Goal: Find specific page/section: Find specific page/section

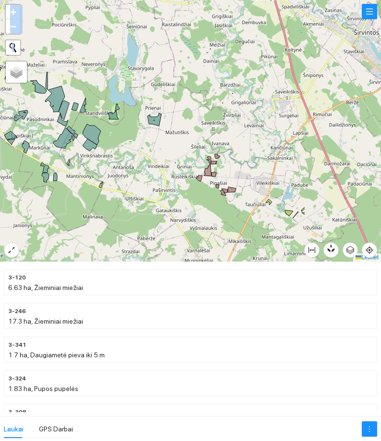
drag, startPoint x: 285, startPoint y: 233, endPoint x: 155, endPoint y: 202, distance: 133.4
click at [155, 202] on div at bounding box center [190, 131] width 381 height 262
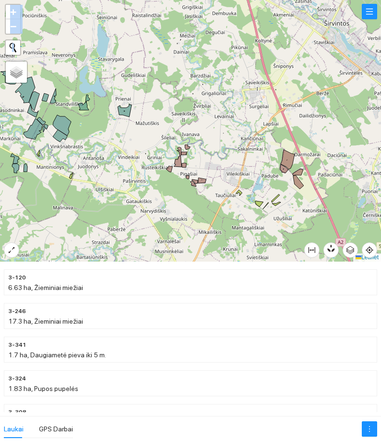
drag, startPoint x: 272, startPoint y: 182, endPoint x: 189, endPoint y: 169, distance: 84.6
click at [189, 169] on div at bounding box center [190, 131] width 381 height 262
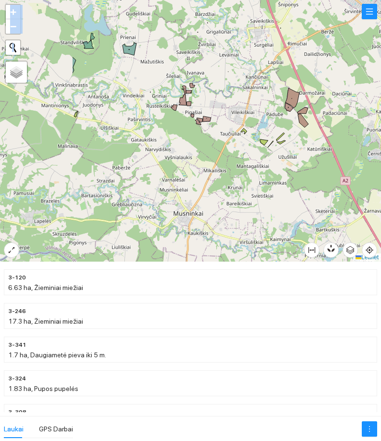
drag, startPoint x: 142, startPoint y: 164, endPoint x: 249, endPoint y: 157, distance: 107.0
click at [249, 157] on div at bounding box center [190, 131] width 381 height 262
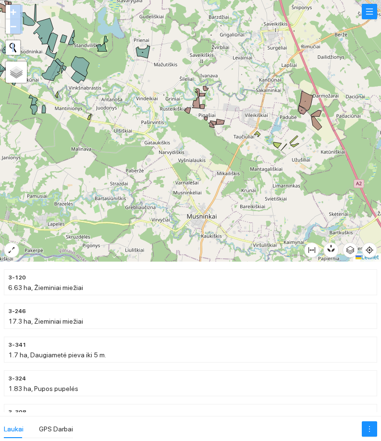
drag, startPoint x: 84, startPoint y: 122, endPoint x: 156, endPoint y: 171, distance: 87.5
click at [156, 171] on div at bounding box center [190, 131] width 381 height 262
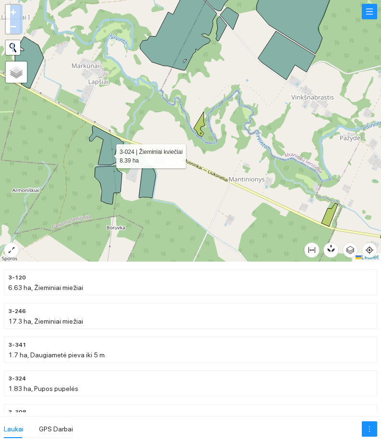
drag, startPoint x: 100, startPoint y: 140, endPoint x: 75, endPoint y: 174, distance: 42.3
click at [108, 157] on icon at bounding box center [106, 145] width 34 height 39
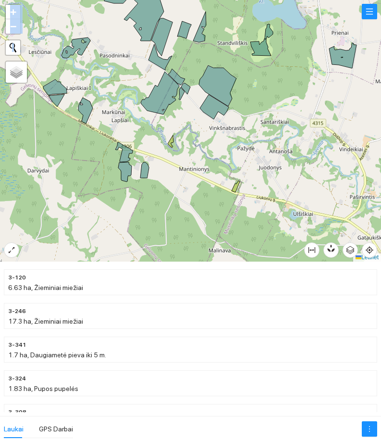
drag, startPoint x: 227, startPoint y: 189, endPoint x: 183, endPoint y: 189, distance: 43.8
click at [183, 189] on div at bounding box center [190, 131] width 381 height 262
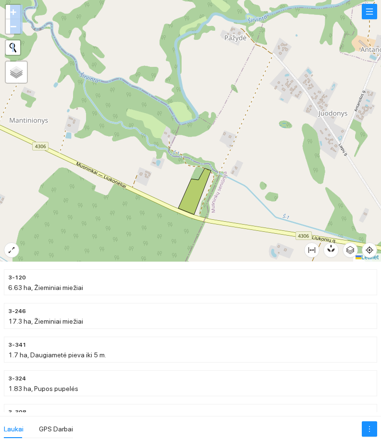
drag, startPoint x: 228, startPoint y: 132, endPoint x: 98, endPoint y: 202, distance: 148.7
click at [97, 203] on div at bounding box center [190, 131] width 381 height 262
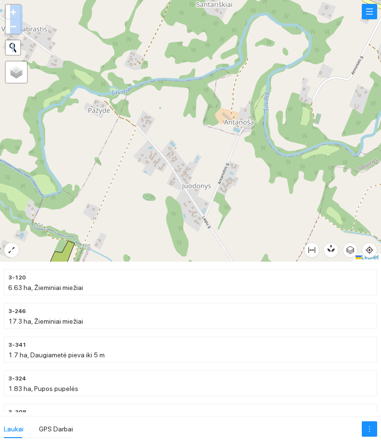
drag, startPoint x: 252, startPoint y: 115, endPoint x: 180, endPoint y: 151, distance: 80.0
click at [185, 149] on div at bounding box center [190, 131] width 381 height 262
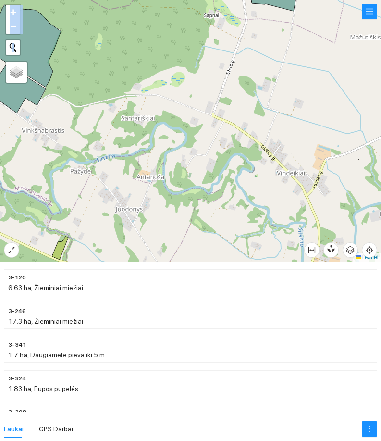
drag, startPoint x: 208, startPoint y: 108, endPoint x: 206, endPoint y: 142, distance: 34.2
click at [206, 141] on div at bounding box center [190, 131] width 381 height 262
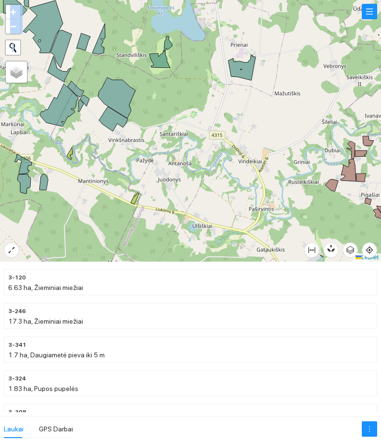
drag, startPoint x: 240, startPoint y: 118, endPoint x: 219, endPoint y: 159, distance: 46.5
click at [220, 158] on div at bounding box center [190, 131] width 381 height 262
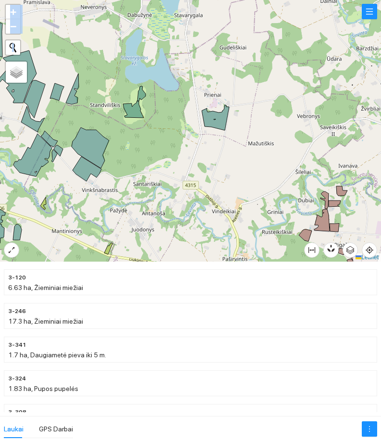
drag, startPoint x: 120, startPoint y: 126, endPoint x: 269, endPoint y: 176, distance: 156.6
click at [263, 175] on div at bounding box center [190, 131] width 381 height 262
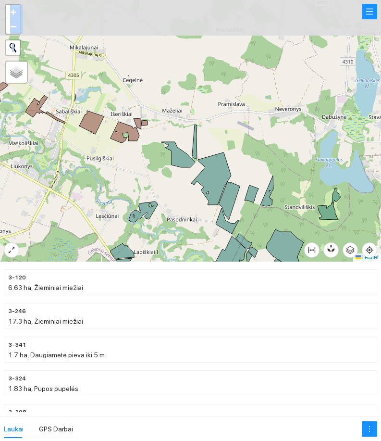
drag, startPoint x: 130, startPoint y: 137, endPoint x: 194, endPoint y: 191, distance: 83.6
click at [183, 191] on div at bounding box center [190, 131] width 381 height 262
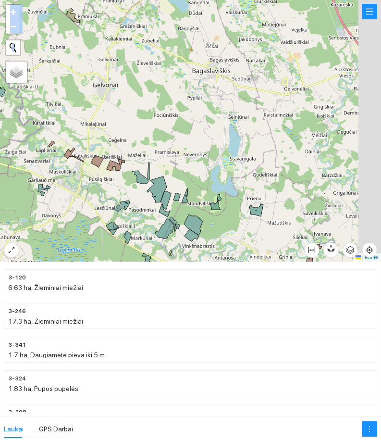
drag, startPoint x: 264, startPoint y: 164, endPoint x: 164, endPoint y: 157, distance: 99.4
click at [148, 160] on div at bounding box center [190, 131] width 381 height 262
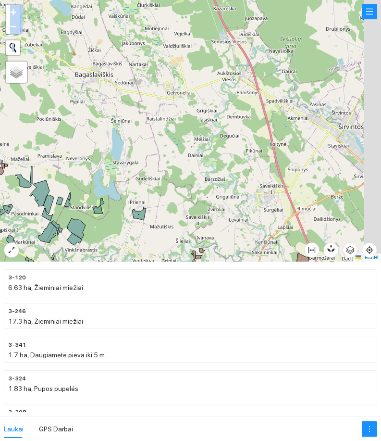
drag, startPoint x: 204, startPoint y: 173, endPoint x: 157, endPoint y: 181, distance: 47.4
click at [157, 181] on div at bounding box center [190, 131] width 381 height 262
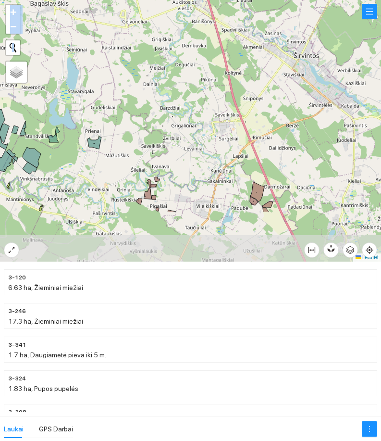
drag, startPoint x: 151, startPoint y: 175, endPoint x: 146, endPoint y: 157, distance: 18.7
click at [142, 137] on div at bounding box center [190, 131] width 381 height 262
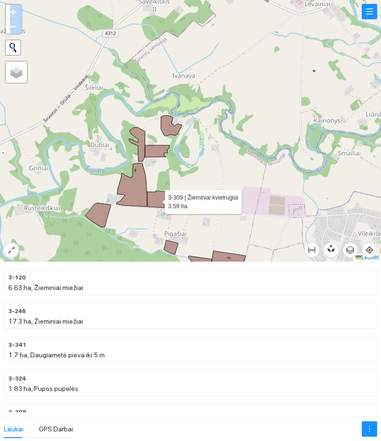
drag, startPoint x: 151, startPoint y: 197, endPoint x: 110, endPoint y: 179, distance: 44.4
click at [154, 191] on icon at bounding box center [156, 199] width 19 height 17
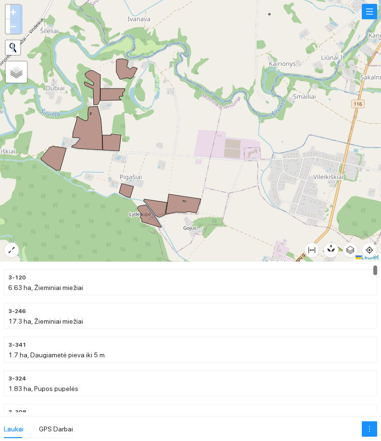
drag, startPoint x: 243, startPoint y: 193, endPoint x: 197, endPoint y: 156, distance: 59.2
click at [197, 157] on div at bounding box center [190, 131] width 381 height 262
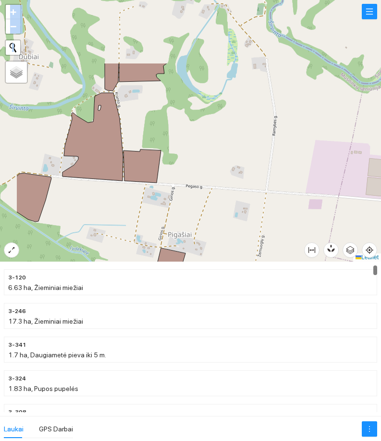
drag, startPoint x: 125, startPoint y: 146, endPoint x: 182, endPoint y: 239, distance: 109.4
click at [182, 240] on div at bounding box center [190, 131] width 381 height 262
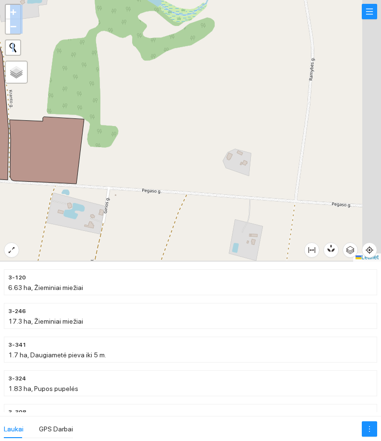
drag, startPoint x: 220, startPoint y: 179, endPoint x: 208, endPoint y: 178, distance: 12.5
click at [214, 178] on div at bounding box center [190, 131] width 381 height 262
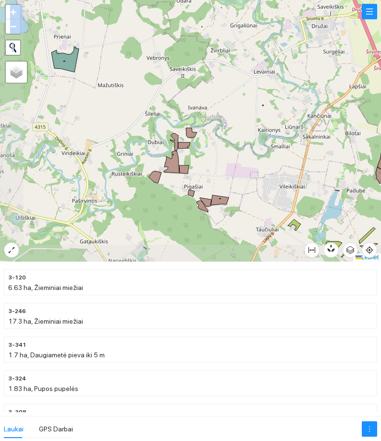
drag, startPoint x: 229, startPoint y: 174, endPoint x: 110, endPoint y: 169, distance: 119.3
click at [112, 173] on div at bounding box center [190, 131] width 381 height 262
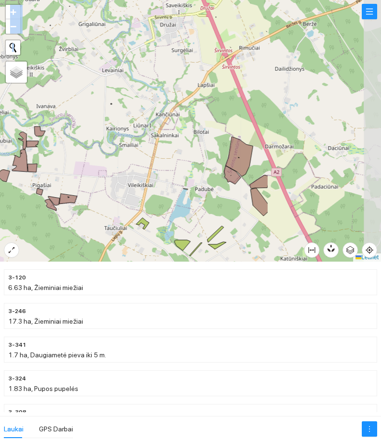
drag, startPoint x: 239, startPoint y: 173, endPoint x: 231, endPoint y: 172, distance: 7.8
click at [233, 173] on div at bounding box center [190, 131] width 381 height 262
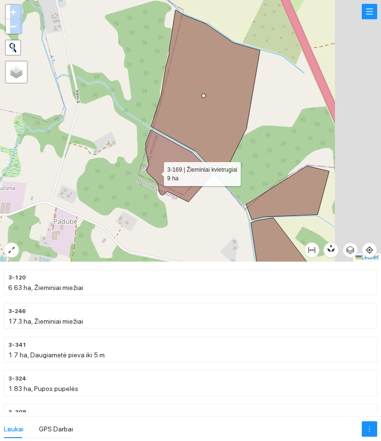
drag, startPoint x: 184, startPoint y: 172, endPoint x: 152, endPoint y: 172, distance: 31.3
click at [152, 172] on icon at bounding box center [179, 166] width 67 height 72
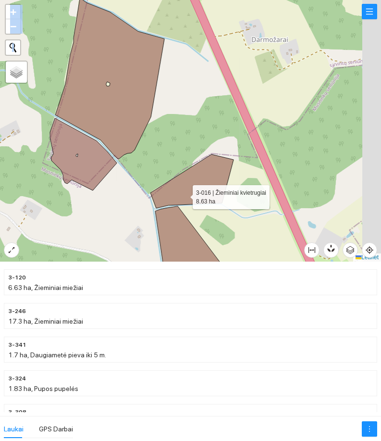
drag, startPoint x: 275, startPoint y: 206, endPoint x: 201, endPoint y: 190, distance: 75.3
click at [185, 195] on icon at bounding box center [192, 181] width 83 height 54
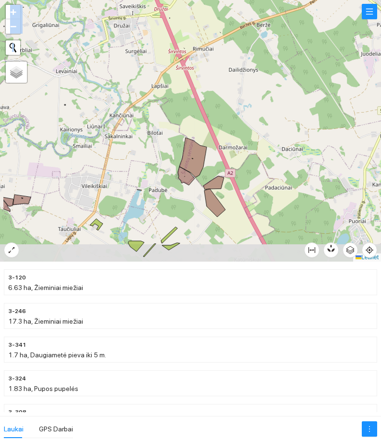
drag, startPoint x: 142, startPoint y: 193, endPoint x: 205, endPoint y: 147, distance: 77.7
click at [188, 167] on div at bounding box center [190, 131] width 381 height 262
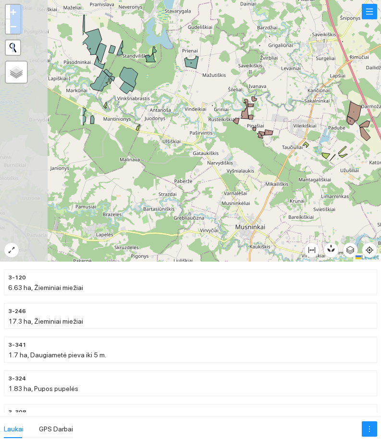
drag, startPoint x: 109, startPoint y: 153, endPoint x: 233, endPoint y: 137, distance: 125.1
click at [233, 137] on div at bounding box center [190, 131] width 381 height 262
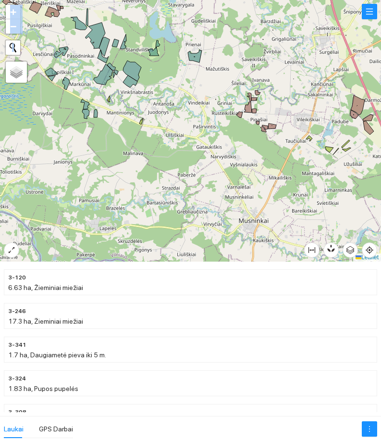
drag, startPoint x: 151, startPoint y: 133, endPoint x: 153, endPoint y: 145, distance: 12.2
click at [156, 140] on div at bounding box center [190, 131] width 381 height 262
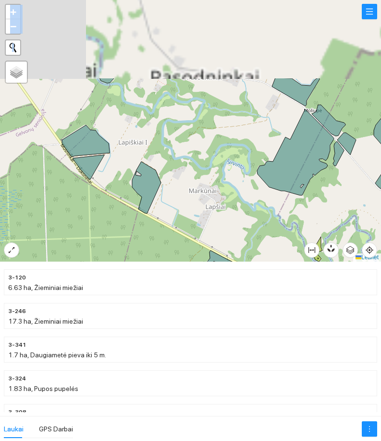
drag, startPoint x: 94, startPoint y: 134, endPoint x: 161, endPoint y: 189, distance: 86.8
click at [176, 224] on div at bounding box center [190, 131] width 381 height 262
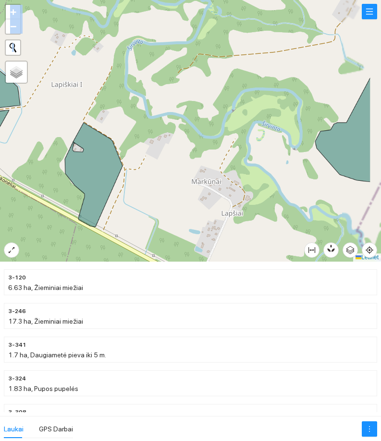
drag, startPoint x: 207, startPoint y: 184, endPoint x: 180, endPoint y: 179, distance: 27.0
click at [200, 181] on div at bounding box center [190, 131] width 381 height 262
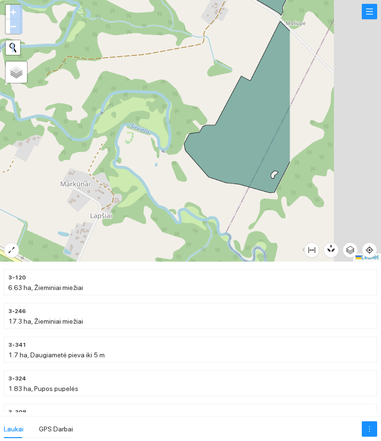
drag, startPoint x: 245, startPoint y: 173, endPoint x: 84, endPoint y: 175, distance: 160.6
click at [86, 176] on div at bounding box center [190, 131] width 381 height 262
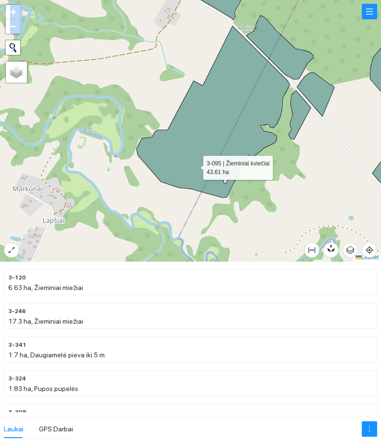
drag, startPoint x: 218, startPoint y: 158, endPoint x: 94, endPoint y: 184, distance: 126.3
click at [137, 191] on icon at bounding box center [213, 112] width 153 height 172
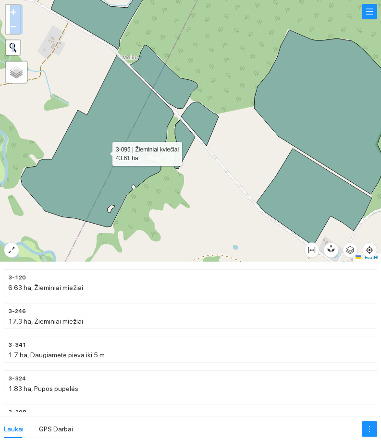
click at [105, 132] on icon at bounding box center [97, 141] width 153 height 172
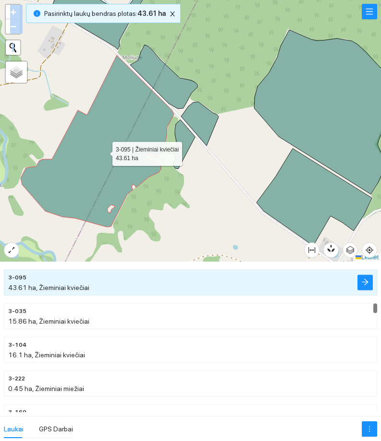
click at [104, 133] on icon at bounding box center [97, 141] width 153 height 172
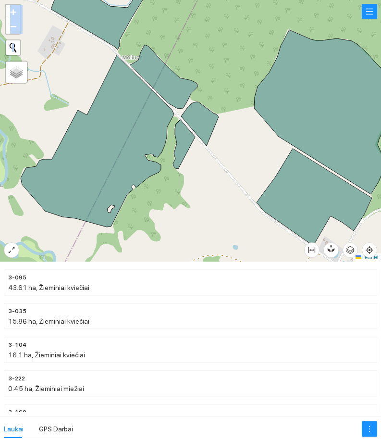
drag, startPoint x: 196, startPoint y: 183, endPoint x: 134, endPoint y: 159, distance: 66.4
click at [136, 160] on div at bounding box center [190, 131] width 381 height 262
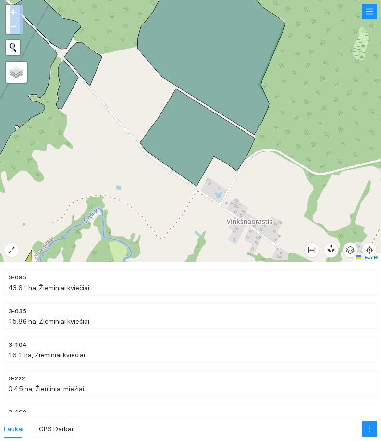
drag, startPoint x: 127, startPoint y: 186, endPoint x: 161, endPoint y: 99, distance: 92.7
click at [161, 99] on div at bounding box center [190, 131] width 381 height 262
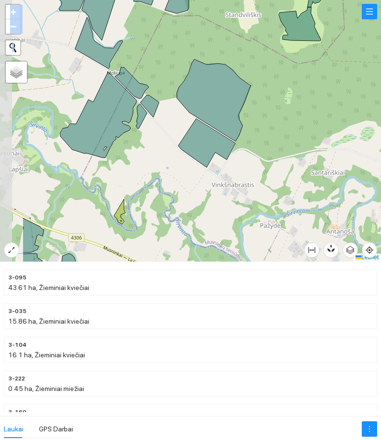
drag, startPoint x: 30, startPoint y: 173, endPoint x: 151, endPoint y: 171, distance: 120.7
click at [95, 201] on div at bounding box center [190, 131] width 381 height 262
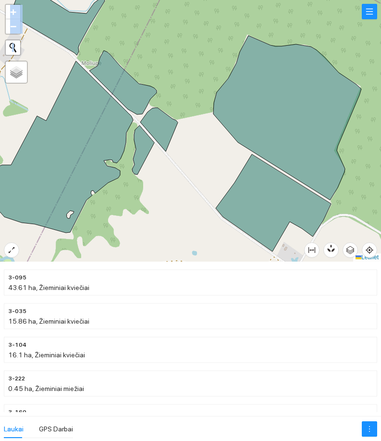
drag, startPoint x: 149, startPoint y: 146, endPoint x: 155, endPoint y: 169, distance: 24.4
click at [155, 169] on div at bounding box center [190, 131] width 381 height 262
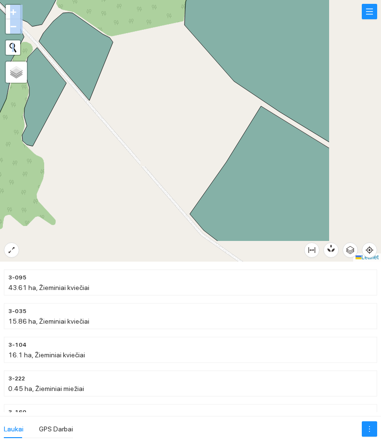
drag, startPoint x: 194, startPoint y: 184, endPoint x: 135, endPoint y: 139, distance: 74.4
click at [114, 139] on div at bounding box center [190, 131] width 381 height 262
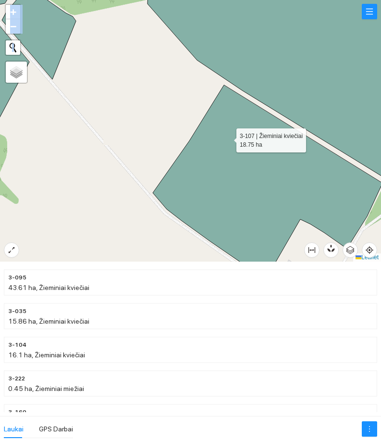
drag, startPoint x: 228, startPoint y: 138, endPoint x: 155, endPoint y: 140, distance: 72.6
click at [155, 140] on icon at bounding box center [268, 182] width 230 height 194
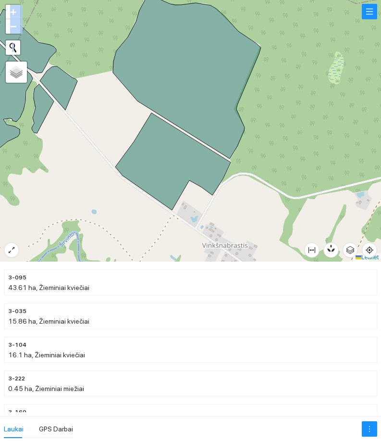
drag, startPoint x: 105, startPoint y: 161, endPoint x: 150, endPoint y: 203, distance: 61.9
click at [150, 203] on div at bounding box center [190, 131] width 381 height 262
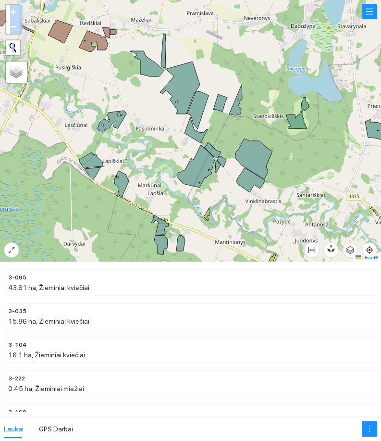
drag, startPoint x: 223, startPoint y: 68, endPoint x: 252, endPoint y: 110, distance: 50.6
click at [251, 110] on div at bounding box center [190, 131] width 381 height 262
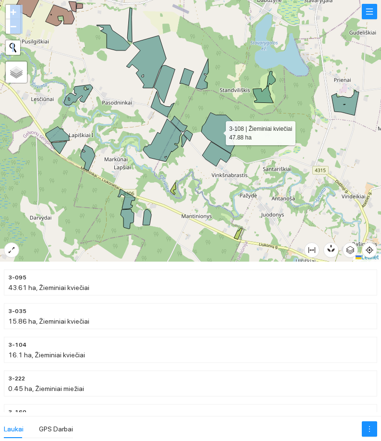
drag, startPoint x: 255, startPoint y: 163, endPoint x: 218, endPoint y: 131, distance: 49.1
click at [218, 131] on icon at bounding box center [220, 133] width 38 height 41
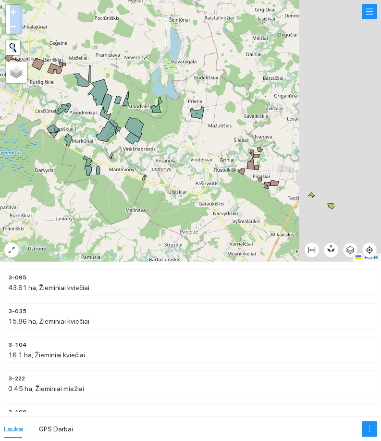
drag, startPoint x: 217, startPoint y: 125, endPoint x: 99, endPoint y: 105, distance: 120.0
click at [126, 117] on icon at bounding box center [135, 127] width 18 height 21
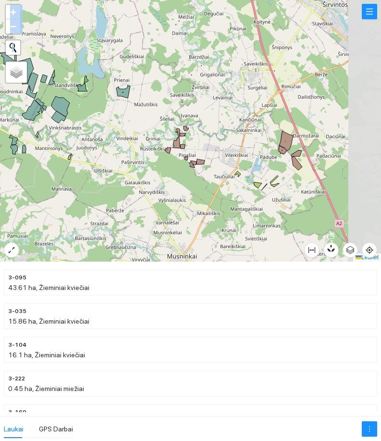
drag, startPoint x: 189, startPoint y: 138, endPoint x: 129, endPoint y: 141, distance: 59.7
click at [129, 141] on div at bounding box center [190, 131] width 381 height 262
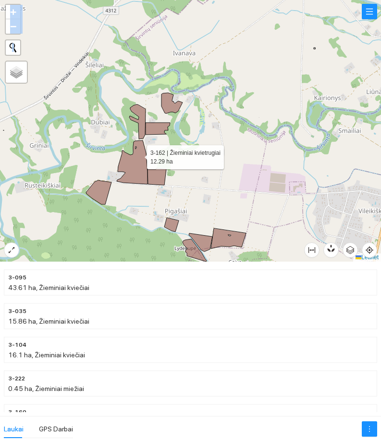
drag, startPoint x: 161, startPoint y: 159, endPoint x: 134, endPoint y: 154, distance: 26.9
click at [135, 154] on icon at bounding box center [132, 162] width 31 height 44
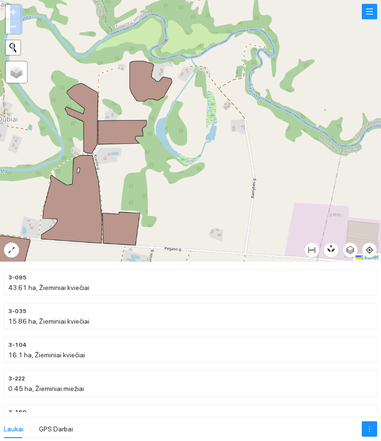
drag, startPoint x: 181, startPoint y: 159, endPoint x: 177, endPoint y: 169, distance: 11.1
click at [177, 169] on div at bounding box center [190, 131] width 381 height 262
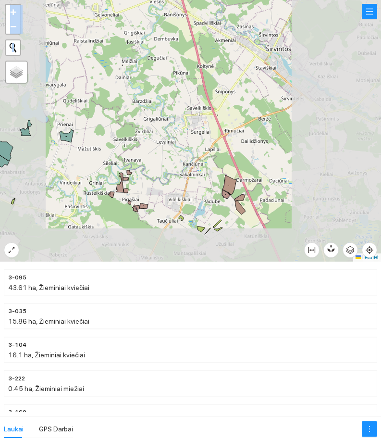
drag, startPoint x: 109, startPoint y: 209, endPoint x: 240, endPoint y: 145, distance: 146.5
click at [238, 148] on div at bounding box center [190, 131] width 381 height 262
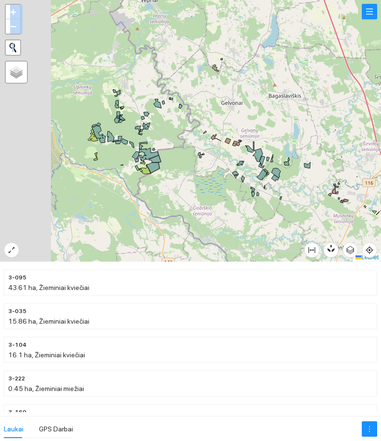
drag, startPoint x: 133, startPoint y: 157, endPoint x: 177, endPoint y: 191, distance: 55.9
click at [178, 191] on div at bounding box center [190, 131] width 381 height 262
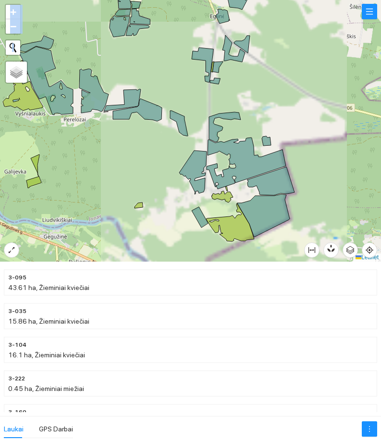
click at [146, 194] on div at bounding box center [190, 131] width 381 height 262
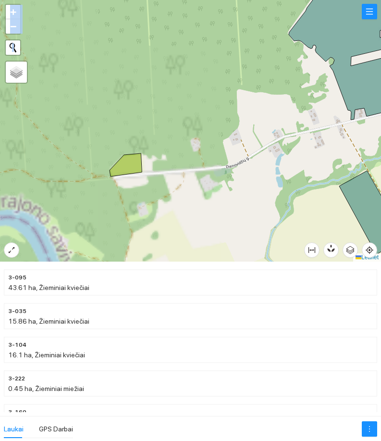
click at [146, 213] on div at bounding box center [190, 131] width 381 height 262
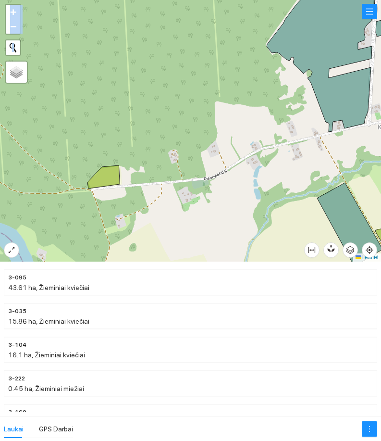
drag, startPoint x: 210, startPoint y: 201, endPoint x: 22, endPoint y: 200, distance: 188.0
click at [22, 200] on div at bounding box center [190, 131] width 381 height 262
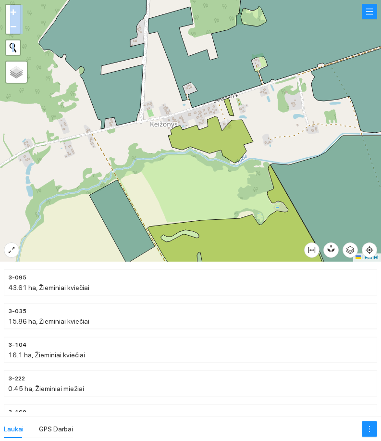
drag, startPoint x: 196, startPoint y: 198, endPoint x: 152, endPoint y: 188, distance: 44.9
click at [153, 188] on div at bounding box center [190, 131] width 381 height 262
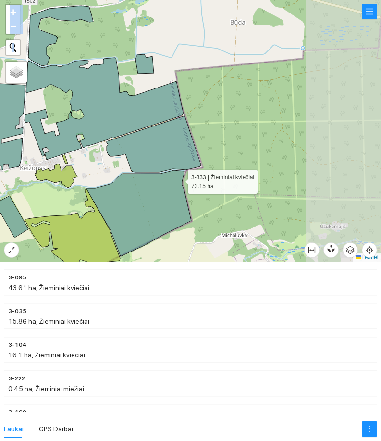
drag, startPoint x: 253, startPoint y: 176, endPoint x: 180, endPoint y: 179, distance: 73.7
click at [180, 179] on icon at bounding box center [138, 213] width 105 height 86
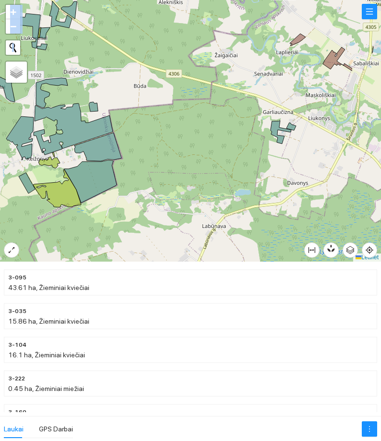
drag, startPoint x: 174, startPoint y: 120, endPoint x: 84, endPoint y: 95, distance: 93.8
click at [97, 100] on div at bounding box center [190, 131] width 381 height 262
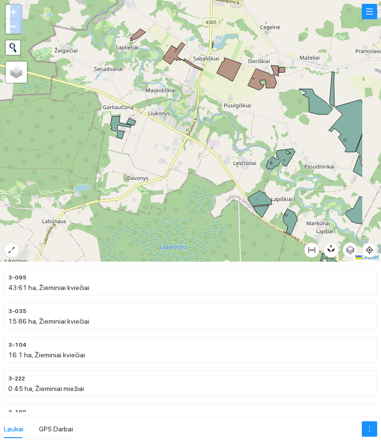
drag, startPoint x: 211, startPoint y: 151, endPoint x: 183, endPoint y: 183, distance: 41.9
click at [148, 179] on div at bounding box center [190, 131] width 381 height 262
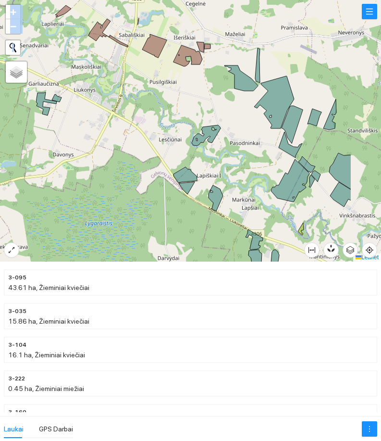
drag, startPoint x: 240, startPoint y: 195, endPoint x: 117, endPoint y: 158, distance: 129.0
click at [117, 158] on div at bounding box center [190, 131] width 381 height 262
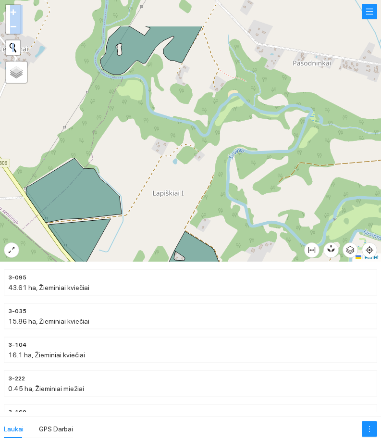
drag, startPoint x: 113, startPoint y: 119, endPoint x: 69, endPoint y: 186, distance: 80.2
click at [70, 186] on div at bounding box center [190, 131] width 381 height 262
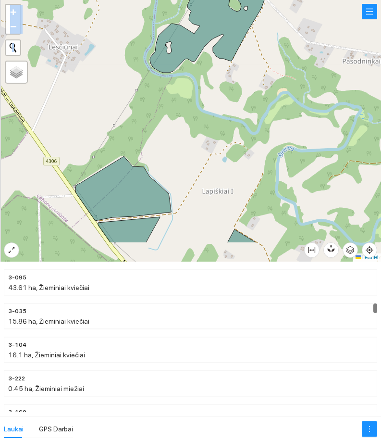
drag, startPoint x: 146, startPoint y: 191, endPoint x: 212, endPoint y: 124, distance: 94.2
click at [219, 133] on div at bounding box center [190, 131] width 381 height 262
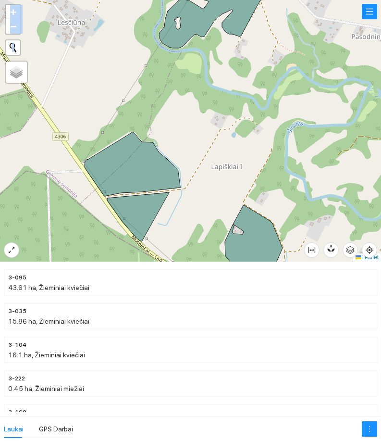
drag, startPoint x: 270, startPoint y: 207, endPoint x: 156, endPoint y: 157, distance: 124.7
click at [156, 157] on div at bounding box center [190, 131] width 381 height 262
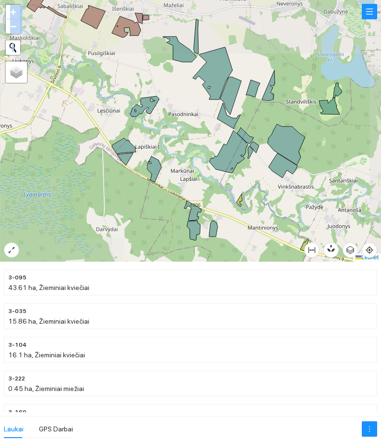
drag, startPoint x: 192, startPoint y: 160, endPoint x: 187, endPoint y: 160, distance: 5.8
click at [187, 160] on div at bounding box center [190, 131] width 381 height 262
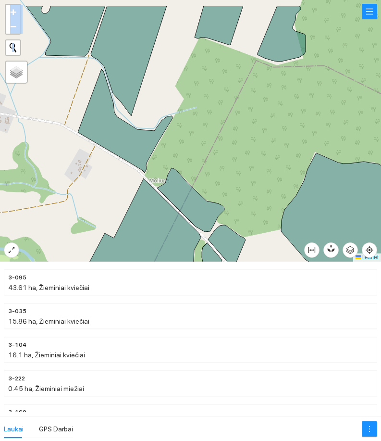
drag, startPoint x: 173, startPoint y: 136, endPoint x: 142, endPoint y: 178, distance: 52.0
click at [144, 178] on div at bounding box center [190, 131] width 381 height 262
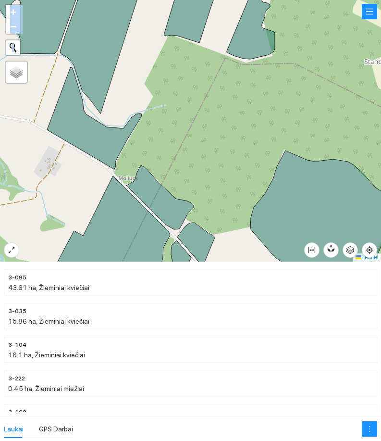
drag, startPoint x: 172, startPoint y: 171, endPoint x: 151, endPoint y: 179, distance: 22.0
click at [158, 165] on div at bounding box center [190, 131] width 381 height 262
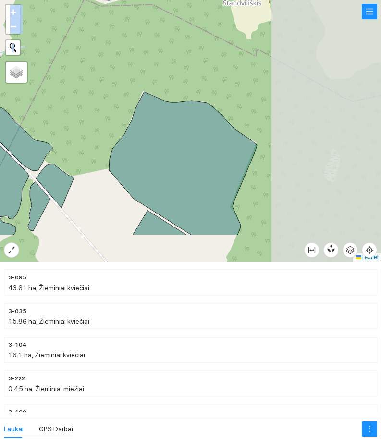
drag, startPoint x: 246, startPoint y: 195, endPoint x: 117, endPoint y: 142, distance: 138.9
click at [117, 142] on icon at bounding box center [183, 163] width 148 height 143
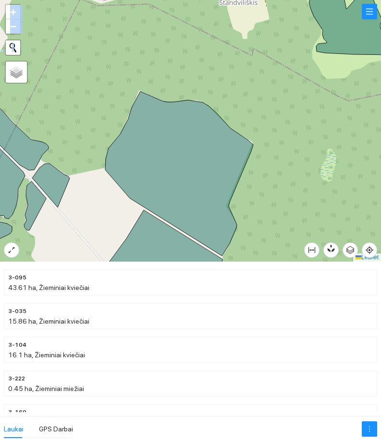
click at [89, 85] on div at bounding box center [190, 131] width 381 height 262
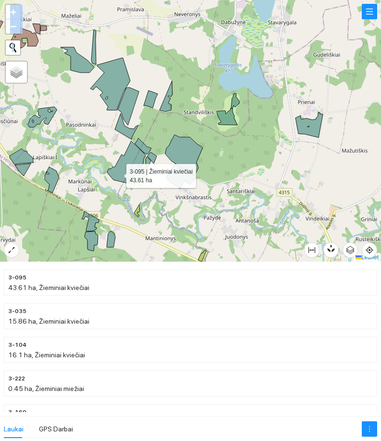
drag, startPoint x: 118, startPoint y: 174, endPoint x: 222, endPoint y: 158, distance: 105.1
click at [146, 158] on icon at bounding box center [126, 162] width 38 height 43
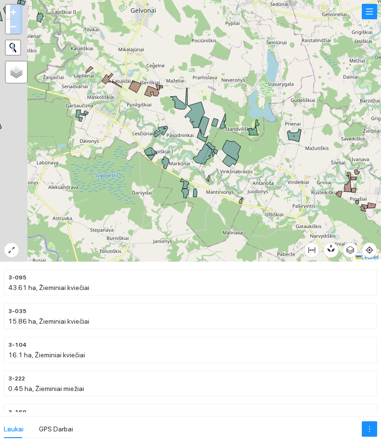
drag, startPoint x: 116, startPoint y: 161, endPoint x: 254, endPoint y: 200, distance: 143.3
click at [254, 200] on div at bounding box center [190, 131] width 381 height 262
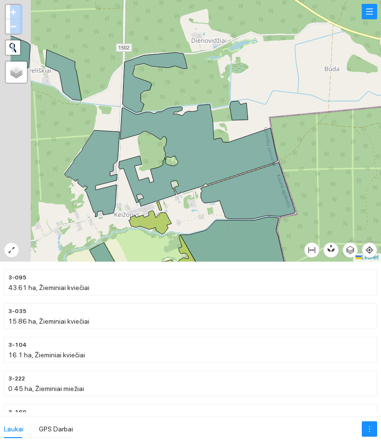
drag, startPoint x: 79, startPoint y: 162, endPoint x: 126, endPoint y: 200, distance: 59.9
click at [126, 200] on div at bounding box center [190, 131] width 381 height 262
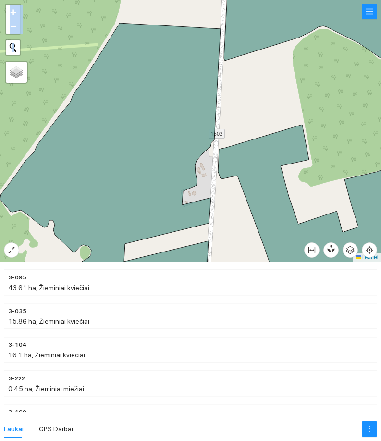
drag, startPoint x: 203, startPoint y: 185, endPoint x: 160, endPoint y: 163, distance: 48.6
click at [163, 164] on div at bounding box center [190, 131] width 381 height 262
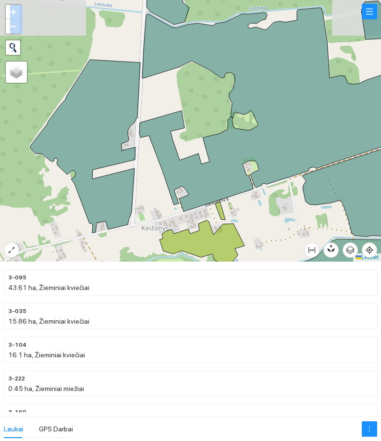
drag, startPoint x: 205, startPoint y: 217, endPoint x: 104, endPoint y: 151, distance: 121.2
click at [110, 154] on div at bounding box center [190, 131] width 381 height 262
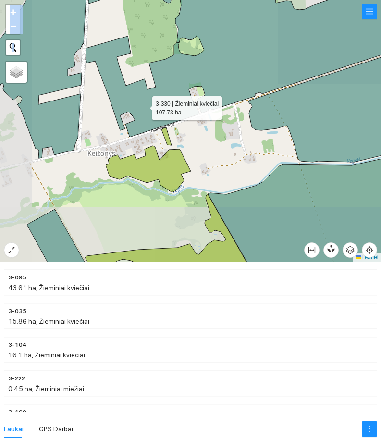
drag, startPoint x: 144, startPoint y: 106, endPoint x: 158, endPoint y: 178, distance: 74.0
click at [158, 137] on icon at bounding box center [245, 56] width 318 height 164
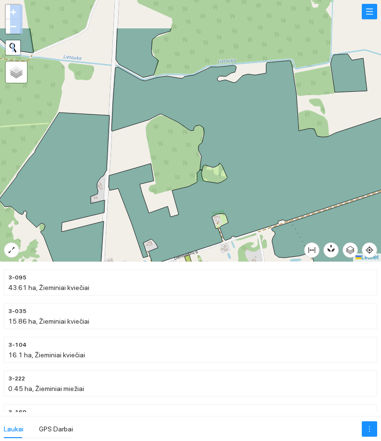
drag, startPoint x: 126, startPoint y: 103, endPoint x: 138, endPoint y: 159, distance: 56.9
click at [138, 159] on div at bounding box center [190, 131] width 381 height 262
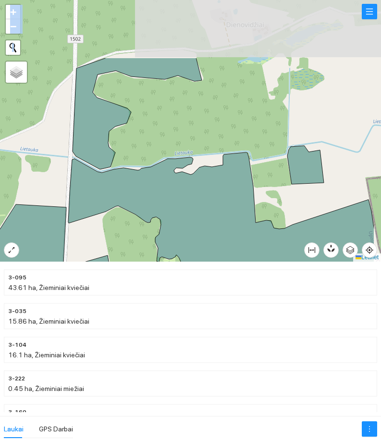
drag, startPoint x: 167, startPoint y: 85, endPoint x: 121, endPoint y: 164, distance: 91.4
click at [121, 164] on div at bounding box center [190, 131] width 381 height 262
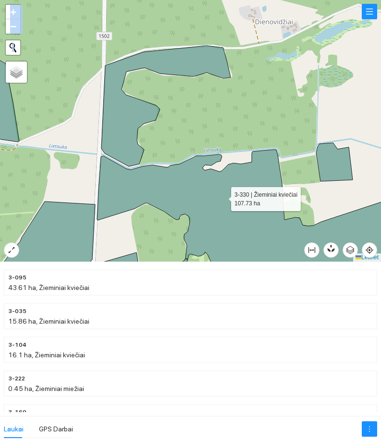
drag, startPoint x: 234, startPoint y: 198, endPoint x: 140, endPoint y: 175, distance: 96.9
click at [141, 175] on icon at bounding box center [246, 218] width 304 height 137
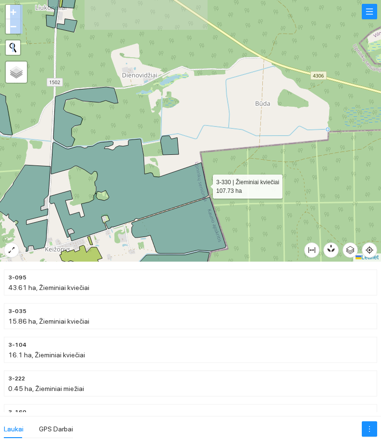
drag, startPoint x: 233, startPoint y: 197, endPoint x: 202, endPoint y: 185, distance: 33.0
click at [203, 185] on icon at bounding box center [129, 190] width 159 height 102
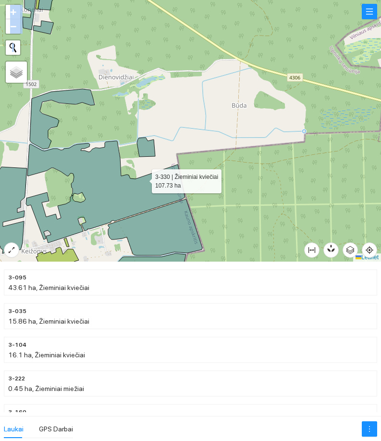
drag, startPoint x: 148, startPoint y: 177, endPoint x: 144, endPoint y: 164, distance: 14.0
click at [141, 179] on icon at bounding box center [105, 192] width 159 height 102
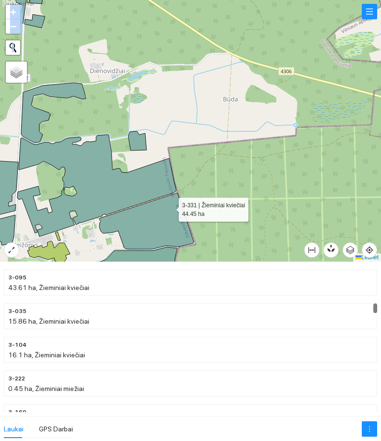
drag, startPoint x: 172, startPoint y: 213, endPoint x: 156, endPoint y: 170, distance: 45.4
click at [156, 193] on icon at bounding box center [147, 221] width 94 height 56
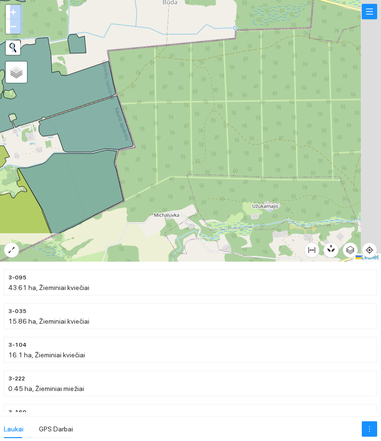
drag, startPoint x: 256, startPoint y: 199, endPoint x: 153, endPoint y: 118, distance: 130.8
click at [158, 120] on div at bounding box center [190, 131] width 381 height 262
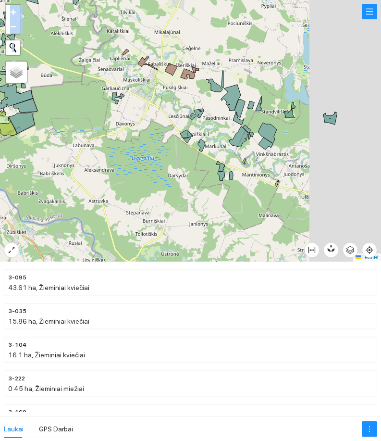
drag, startPoint x: 272, startPoint y: 119, endPoint x: 125, endPoint y: 107, distance: 147.6
click at [184, 128] on div at bounding box center [190, 131] width 381 height 262
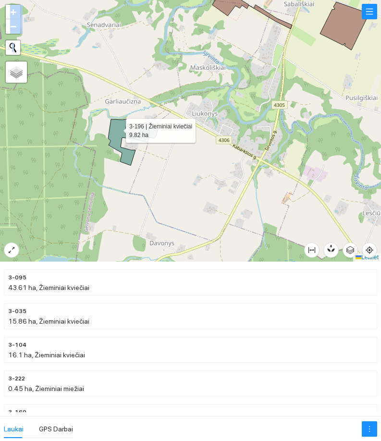
drag, startPoint x: 116, startPoint y: 111, endPoint x: 117, endPoint y: 128, distance: 17.3
click at [117, 128] on icon at bounding box center [128, 142] width 41 height 46
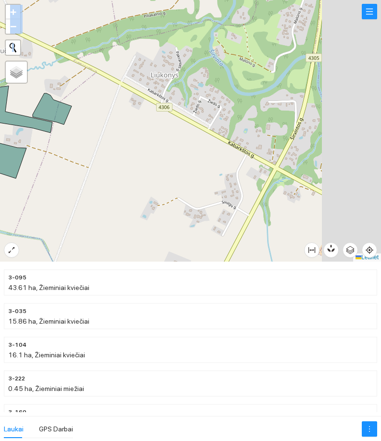
drag, startPoint x: 212, startPoint y: 172, endPoint x: 104, endPoint y: 175, distance: 107.8
click at [105, 175] on div at bounding box center [190, 131] width 381 height 262
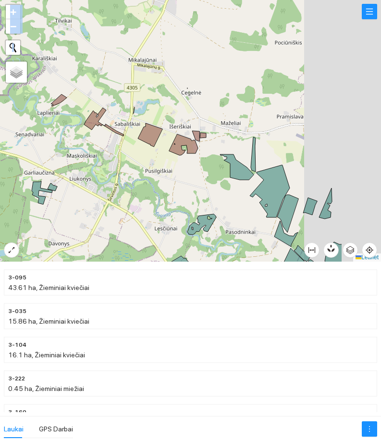
drag, startPoint x: 200, startPoint y: 154, endPoint x: 116, endPoint y: 157, distance: 83.7
click at [118, 158] on div at bounding box center [190, 131] width 381 height 262
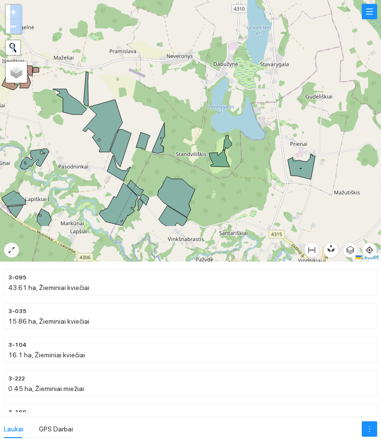
drag, startPoint x: 172, startPoint y: 209, endPoint x: 85, endPoint y: 144, distance: 108.3
click at [85, 144] on div at bounding box center [190, 131] width 381 height 262
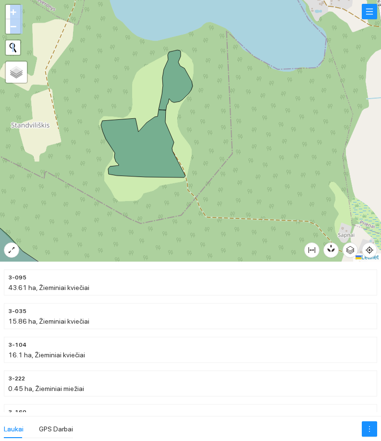
drag, startPoint x: 238, startPoint y: 166, endPoint x: 254, endPoint y: 190, distance: 29.5
click at [254, 190] on div at bounding box center [190, 131] width 381 height 262
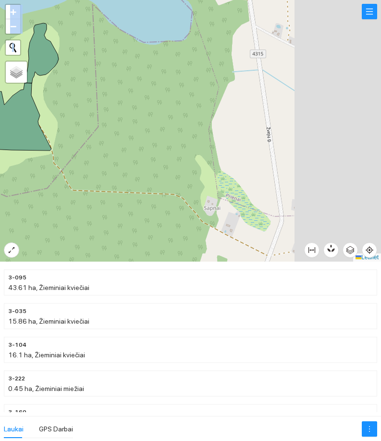
drag, startPoint x: 147, startPoint y: 166, endPoint x: 112, endPoint y: 150, distance: 38.5
click at [111, 148] on div at bounding box center [190, 131] width 381 height 262
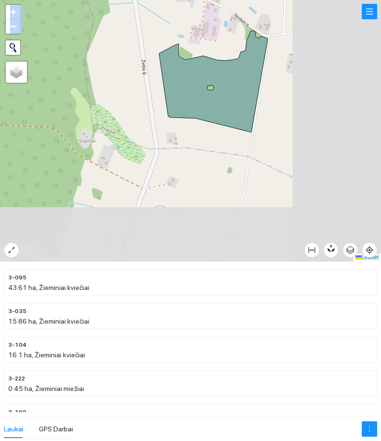
drag, startPoint x: 133, startPoint y: 136, endPoint x: 112, endPoint y: 119, distance: 26.7
click at [114, 119] on div at bounding box center [190, 131] width 381 height 262
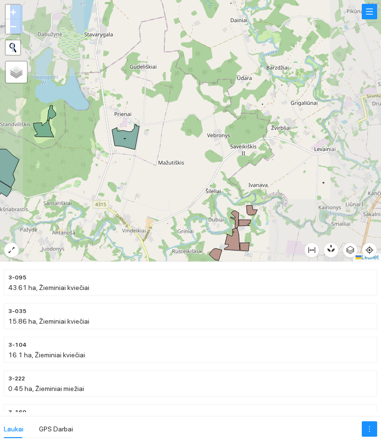
drag, startPoint x: 80, startPoint y: 159, endPoint x: 266, endPoint y: 157, distance: 186.1
click at [261, 156] on div at bounding box center [190, 131] width 381 height 262
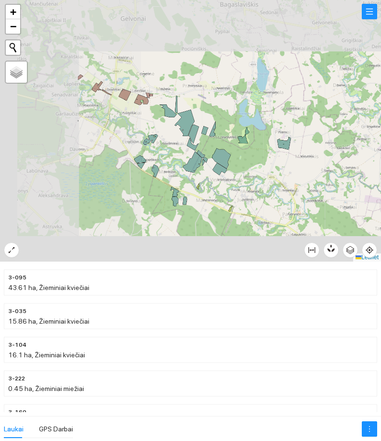
drag, startPoint x: 118, startPoint y: 155, endPoint x: 142, endPoint y: 154, distance: 23.6
click at [139, 154] on div at bounding box center [190, 131] width 381 height 262
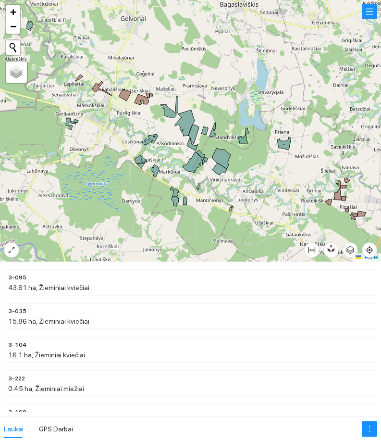
drag, startPoint x: 91, startPoint y: 140, endPoint x: 218, endPoint y: 200, distance: 140.3
click at [218, 200] on div at bounding box center [190, 131] width 381 height 262
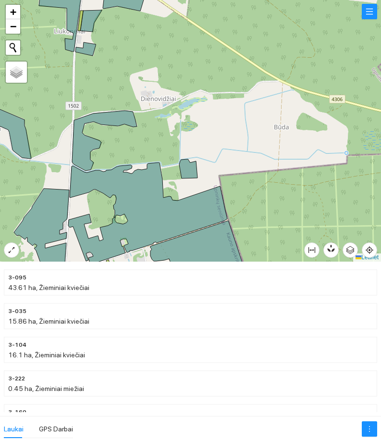
click at [137, 181] on div at bounding box center [190, 131] width 381 height 262
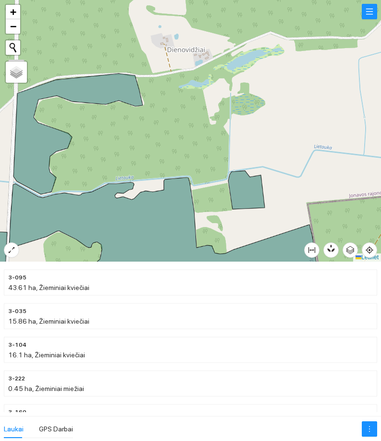
drag, startPoint x: 109, startPoint y: 152, endPoint x: 162, endPoint y: 186, distance: 63.0
click at [171, 186] on div at bounding box center [190, 131] width 381 height 262
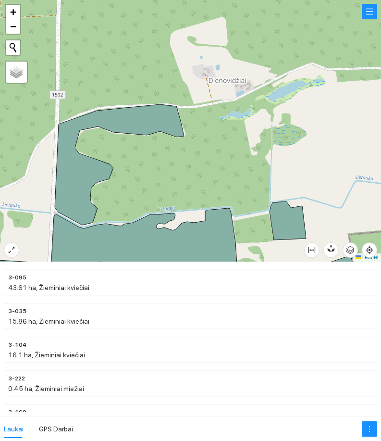
drag, startPoint x: 282, startPoint y: 178, endPoint x: 193, endPoint y: 153, distance: 92.9
click at [201, 159] on div at bounding box center [190, 131] width 381 height 262
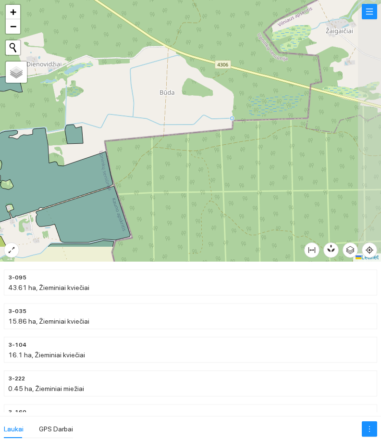
drag, startPoint x: 244, startPoint y: 201, endPoint x: 147, endPoint y: 167, distance: 103.3
click at [147, 167] on div at bounding box center [190, 131] width 381 height 262
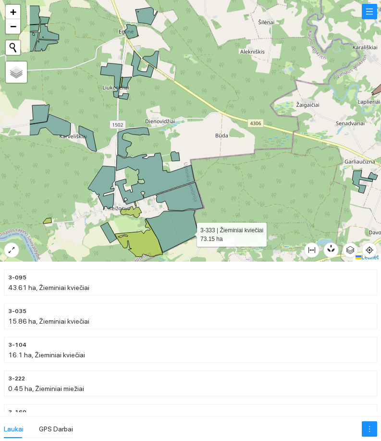
drag, startPoint x: 136, startPoint y: 225, endPoint x: 188, endPoint y: 232, distance: 53.0
click at [188, 232] on icon at bounding box center [172, 231] width 52 height 43
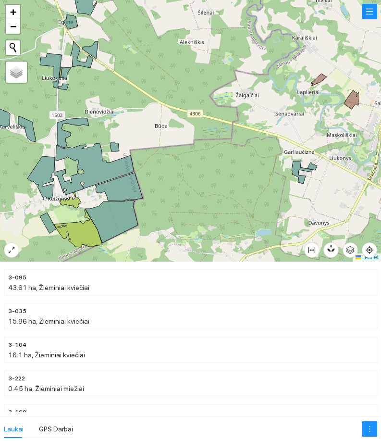
drag, startPoint x: 261, startPoint y: 204, endPoint x: 196, endPoint y: 193, distance: 66.3
click at [197, 193] on div at bounding box center [190, 131] width 381 height 262
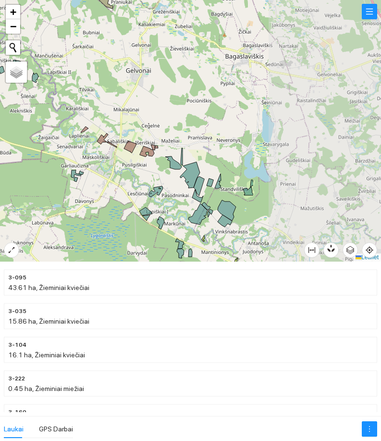
drag, startPoint x: 219, startPoint y: 183, endPoint x: 99, endPoint y: 186, distance: 119.8
click at [99, 186] on div at bounding box center [190, 131] width 381 height 262
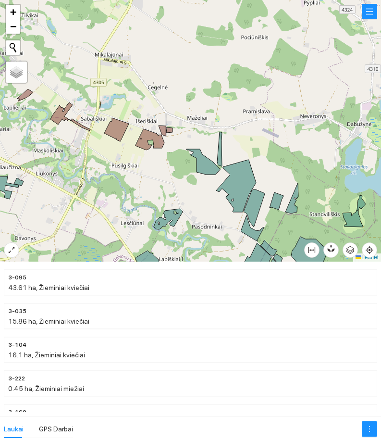
drag, startPoint x: 178, startPoint y: 166, endPoint x: 150, endPoint y: 193, distance: 39.1
click at [150, 193] on div at bounding box center [190, 131] width 381 height 262
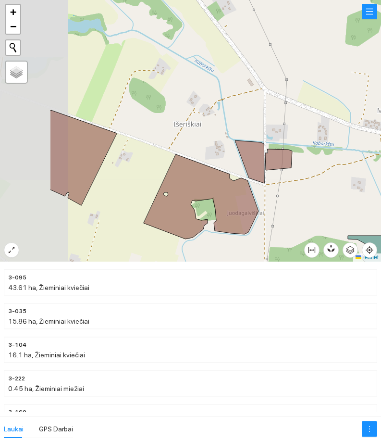
drag, startPoint x: 143, startPoint y: 166, endPoint x: 287, endPoint y: 203, distance: 148.6
click at [259, 205] on icon at bounding box center [201, 196] width 115 height 85
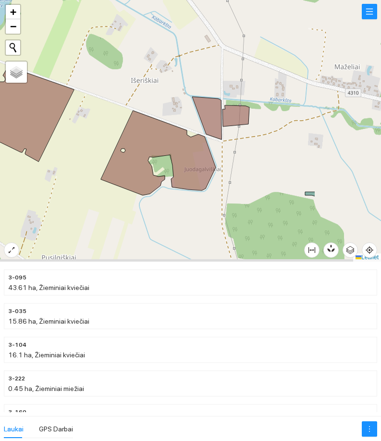
drag, startPoint x: 138, startPoint y: 180, endPoint x: 62, endPoint y: 131, distance: 90.4
click at [61, 132] on div at bounding box center [190, 131] width 381 height 262
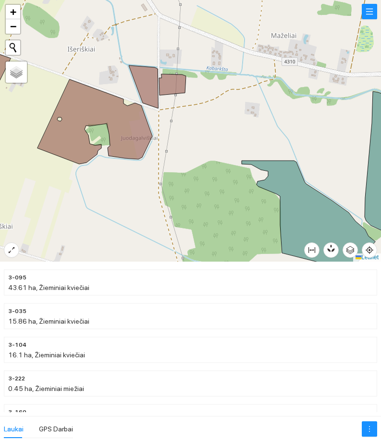
drag, startPoint x: 198, startPoint y: 192, endPoint x: 95, endPoint y: 166, distance: 106.1
click at [98, 167] on div at bounding box center [190, 131] width 381 height 262
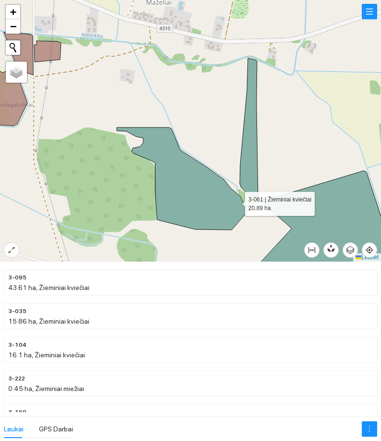
drag, startPoint x: 245, startPoint y: 204, endPoint x: 120, endPoint y: 163, distance: 131.2
click at [120, 163] on icon at bounding box center [184, 178] width 134 height 102
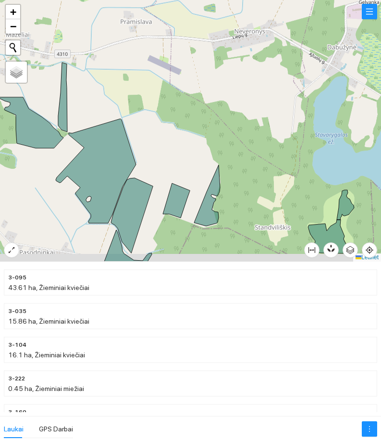
drag, startPoint x: 194, startPoint y: 153, endPoint x: 168, endPoint y: 142, distance: 28.2
click at [168, 142] on div at bounding box center [190, 131] width 381 height 262
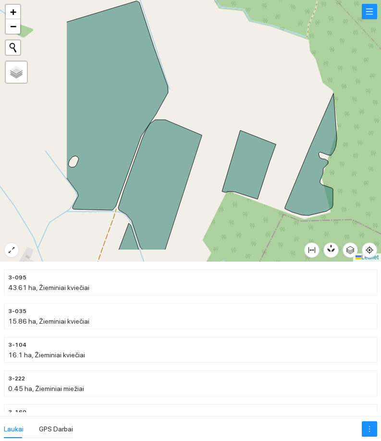
drag, startPoint x: 135, startPoint y: 170, endPoint x: 239, endPoint y: 132, distance: 111.7
click at [239, 132] on div at bounding box center [190, 131] width 381 height 262
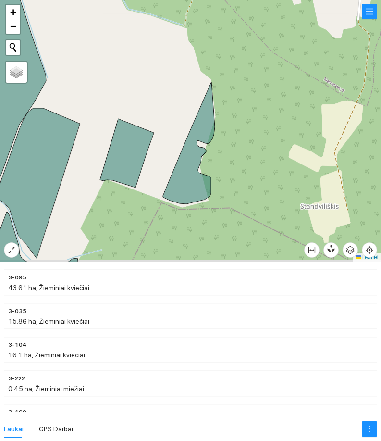
drag, startPoint x: 244, startPoint y: 202, endPoint x: 105, endPoint y: 205, distance: 139.0
click at [105, 205] on div at bounding box center [190, 131] width 381 height 262
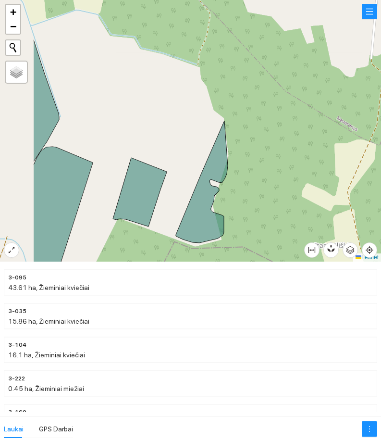
drag, startPoint x: 76, startPoint y: 162, endPoint x: 245, endPoint y: 221, distance: 179.3
click at [167, 221] on icon at bounding box center [140, 192] width 54 height 69
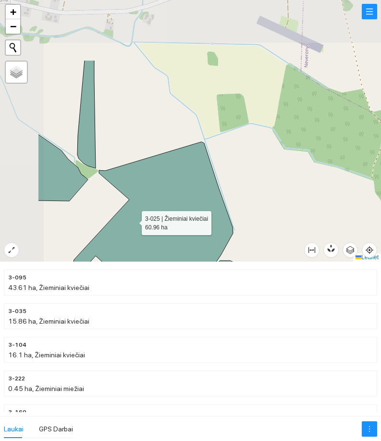
drag, startPoint x: 61, startPoint y: 138, endPoint x: 135, endPoint y: 228, distance: 116.5
click at [135, 228] on icon at bounding box center [153, 246] width 160 height 209
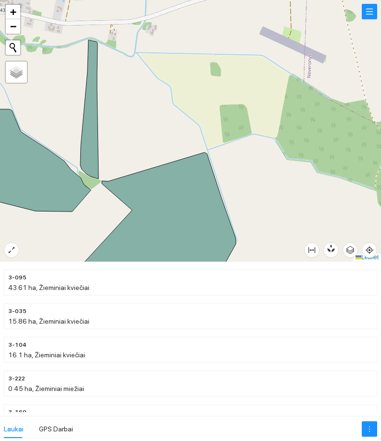
drag, startPoint x: 126, startPoint y: 125, endPoint x: 121, endPoint y: 149, distance: 24.5
click at [134, 146] on div at bounding box center [190, 131] width 381 height 262
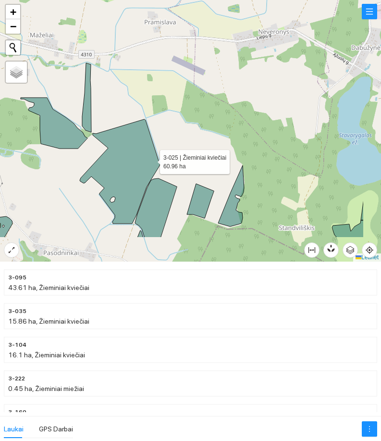
drag, startPoint x: 208, startPoint y: 211, endPoint x: 151, endPoint y: 160, distance: 77.0
click at [151, 160] on icon at bounding box center [120, 171] width 80 height 104
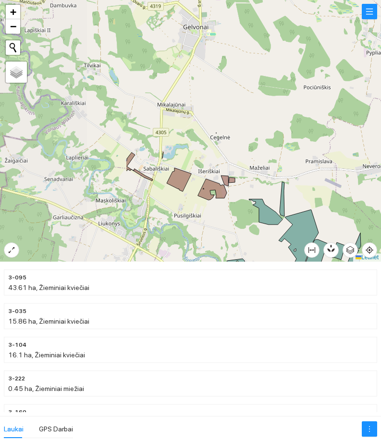
drag, startPoint x: 86, startPoint y: 147, endPoint x: 251, endPoint y: 218, distance: 179.0
click at [251, 218] on div at bounding box center [190, 131] width 381 height 262
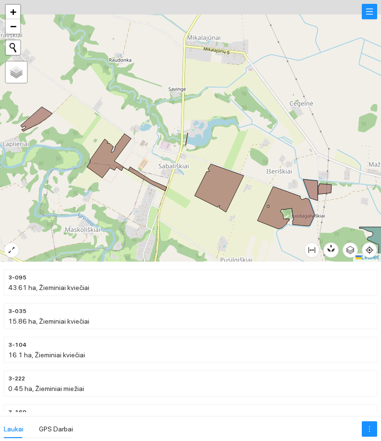
drag, startPoint x: 136, startPoint y: 175, endPoint x: 162, endPoint y: 200, distance: 36.4
click at [164, 200] on div at bounding box center [190, 131] width 381 height 262
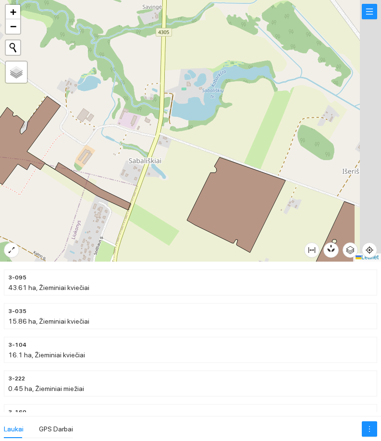
drag, startPoint x: 291, startPoint y: 214, endPoint x: 128, endPoint y: 215, distance: 163.5
click at [187, 216] on icon at bounding box center [236, 204] width 99 height 95
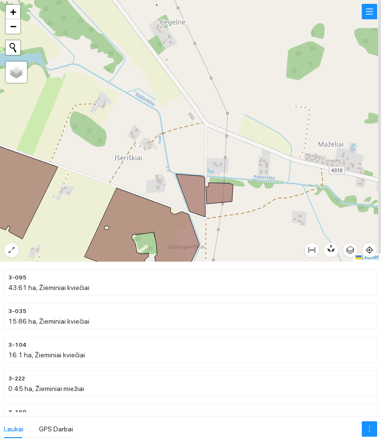
drag, startPoint x: 134, startPoint y: 198, endPoint x: 27, endPoint y: 181, distance: 108.2
click at [27, 181] on div at bounding box center [190, 131] width 381 height 262
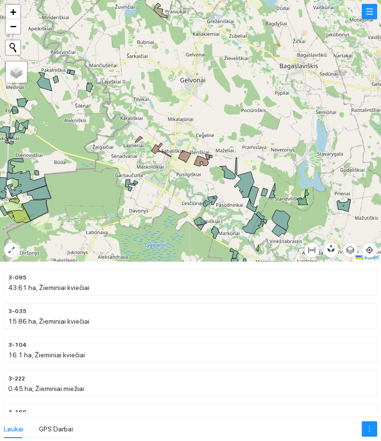
drag, startPoint x: 256, startPoint y: 154, endPoint x: 214, endPoint y: 170, distance: 44.7
click at [220, 170] on icon at bounding box center [228, 172] width 16 height 13
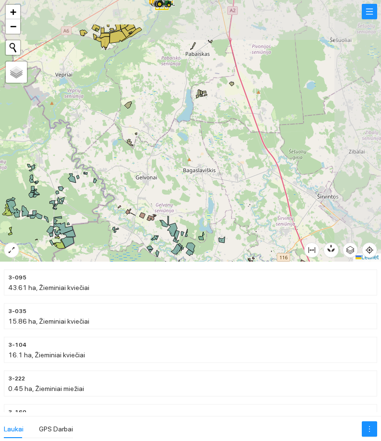
drag, startPoint x: 203, startPoint y: 126, endPoint x: 142, endPoint y: 184, distance: 83.7
click at [142, 184] on div at bounding box center [190, 131] width 381 height 262
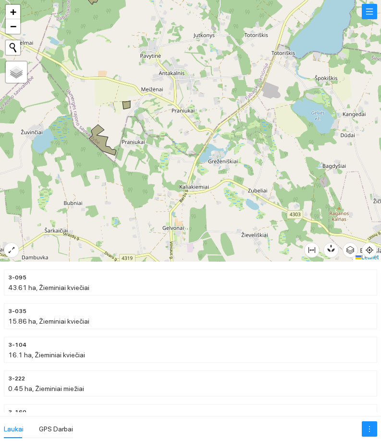
drag, startPoint x: 99, startPoint y: 164, endPoint x: 91, endPoint y: 170, distance: 9.6
click at [91, 170] on div at bounding box center [190, 131] width 381 height 262
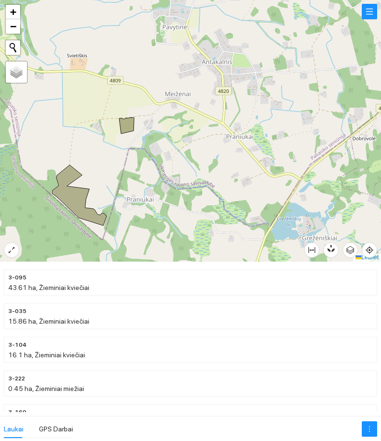
drag, startPoint x: 212, startPoint y: 169, endPoint x: 193, endPoint y: 235, distance: 68.5
click at [193, 235] on div at bounding box center [190, 131] width 381 height 262
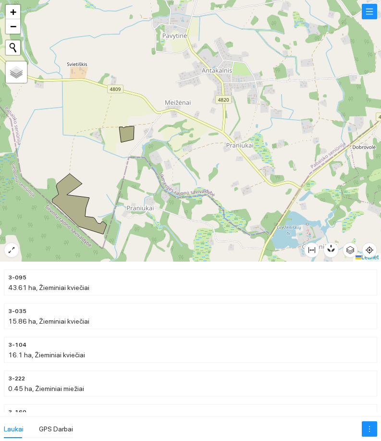
drag, startPoint x: 138, startPoint y: 192, endPoint x: 137, endPoint y: 208, distance: 15.4
click at [149, 221] on div at bounding box center [190, 131] width 381 height 262
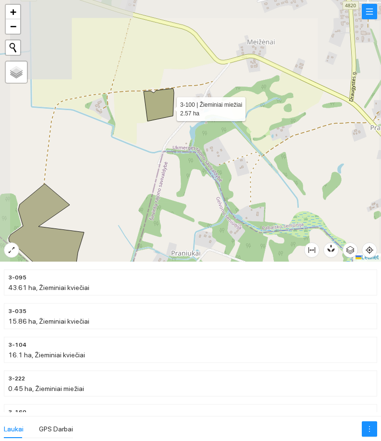
drag, startPoint x: 168, startPoint y: 96, endPoint x: 167, endPoint y: 118, distance: 21.7
click at [163, 121] on icon at bounding box center [159, 104] width 30 height 33
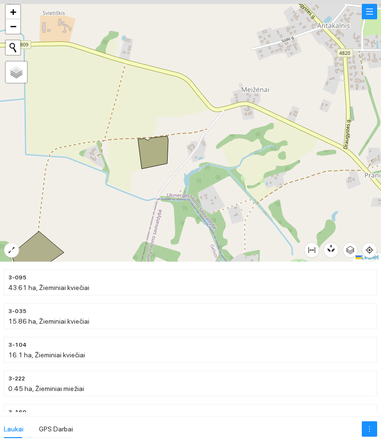
drag, startPoint x: 173, startPoint y: 53, endPoint x: 149, endPoint y: 116, distance: 67.7
click at [150, 114] on div at bounding box center [190, 131] width 381 height 262
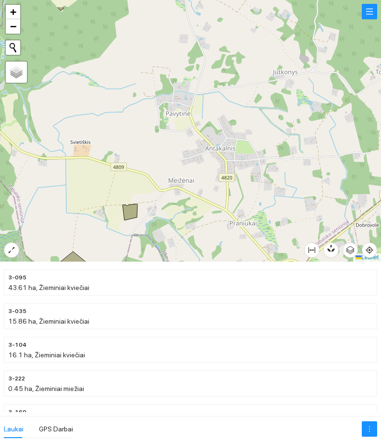
drag, startPoint x: 158, startPoint y: 73, endPoint x: 153, endPoint y: 146, distance: 73.3
click at [153, 145] on div at bounding box center [190, 131] width 381 height 262
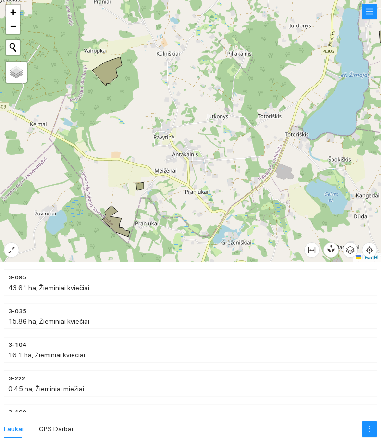
drag, startPoint x: 108, startPoint y: 119, endPoint x: 130, endPoint y: 152, distance: 40.3
click at [130, 152] on div at bounding box center [190, 131] width 381 height 262
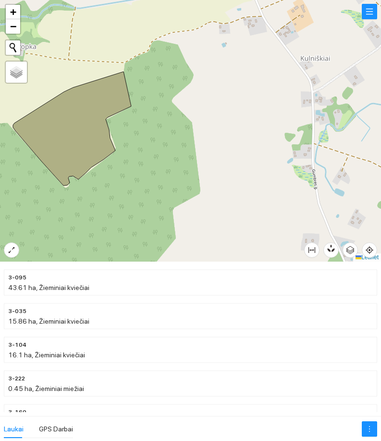
drag, startPoint x: 273, startPoint y: 168, endPoint x: 51, endPoint y: 175, distance: 221.8
click at [51, 175] on div at bounding box center [190, 131] width 381 height 262
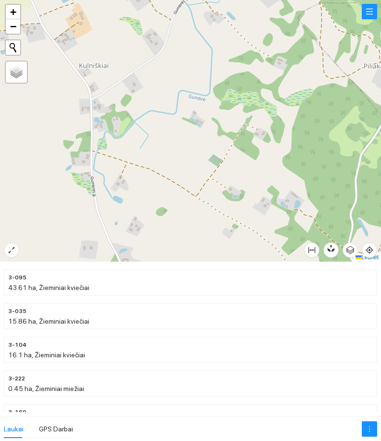
drag, startPoint x: 156, startPoint y: 153, endPoint x: 145, endPoint y: 154, distance: 11.2
click at [149, 154] on div at bounding box center [190, 131] width 381 height 262
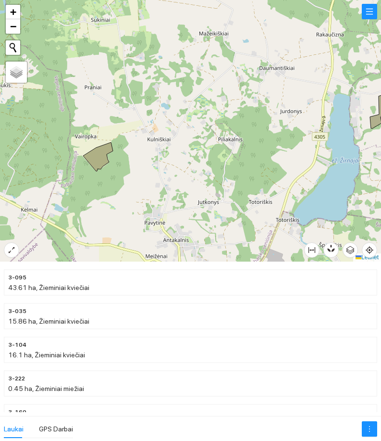
drag, startPoint x: 224, startPoint y: 180, endPoint x: 152, endPoint y: 203, distance: 74.8
click at [153, 203] on div at bounding box center [190, 131] width 381 height 262
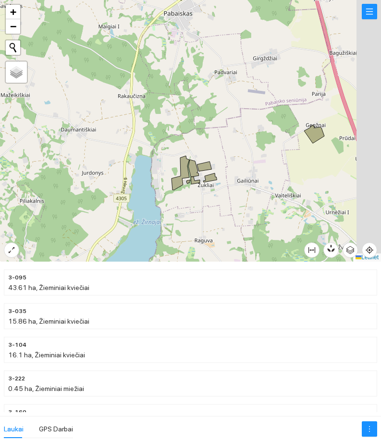
drag, startPoint x: 205, startPoint y: 197, endPoint x: 187, endPoint y: 207, distance: 21.5
click at [188, 207] on div at bounding box center [190, 131] width 381 height 262
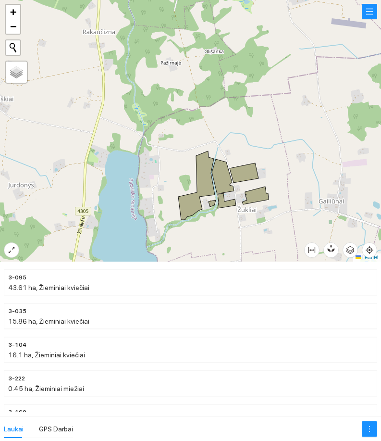
drag, startPoint x: 241, startPoint y: 211, endPoint x: 195, endPoint y: 210, distance: 46.7
click at [199, 214] on div at bounding box center [190, 131] width 381 height 262
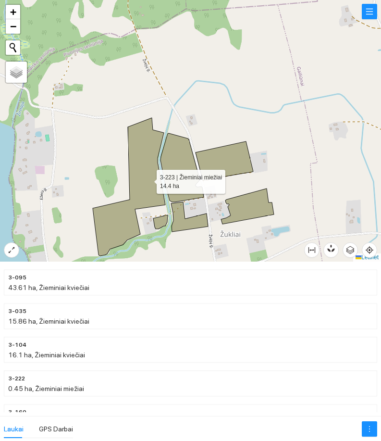
drag, startPoint x: 156, startPoint y: 181, endPoint x: 124, endPoint y: 176, distance: 33.1
click at [124, 176] on icon at bounding box center [129, 187] width 73 height 138
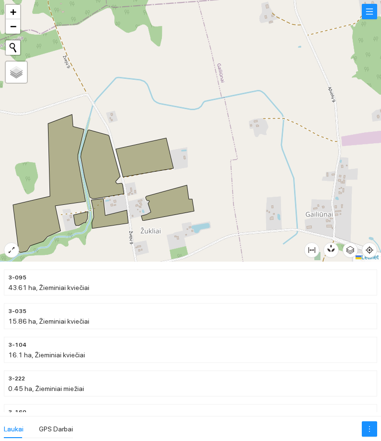
drag, startPoint x: 209, startPoint y: 186, endPoint x: 43, endPoint y: 184, distance: 165.9
click at [58, 188] on div at bounding box center [190, 131] width 381 height 262
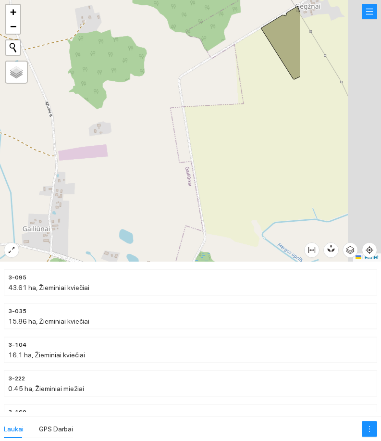
drag, startPoint x: 202, startPoint y: 186, endPoint x: 32, endPoint y: 199, distance: 170.8
click at [26, 200] on div at bounding box center [190, 131] width 381 height 262
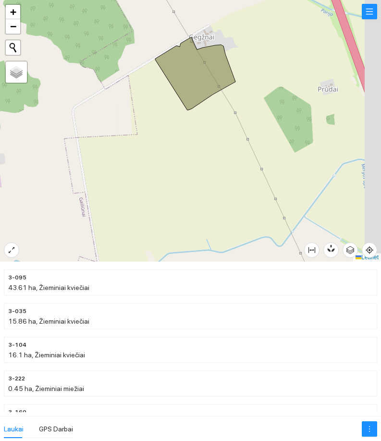
drag, startPoint x: 227, startPoint y: 176, endPoint x: 156, endPoint y: 221, distance: 84.1
click at [156, 221] on div at bounding box center [190, 131] width 381 height 262
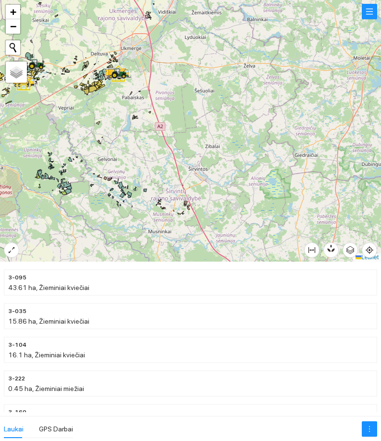
drag, startPoint x: 111, startPoint y: 88, endPoint x: 209, endPoint y: 178, distance: 133.7
click at [207, 177] on div at bounding box center [190, 131] width 381 height 262
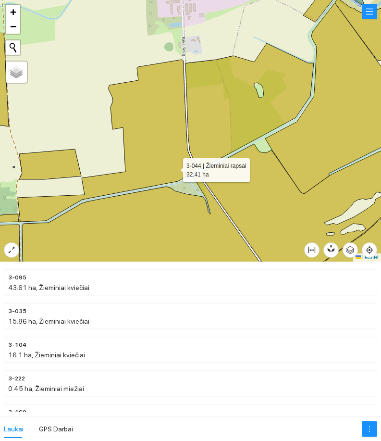
click at [175, 168] on icon at bounding box center [107, 141] width 178 height 162
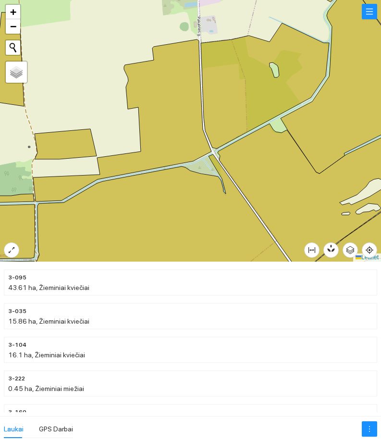
drag, startPoint x: 129, startPoint y: 184, endPoint x: 152, endPoint y: 159, distance: 33.4
click at [151, 163] on icon at bounding box center [165, 211] width 258 height 114
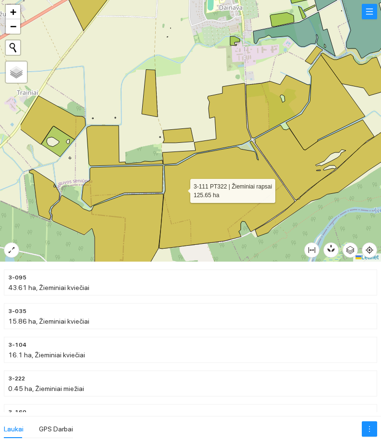
drag, startPoint x: 123, startPoint y: 191, endPoint x: 188, endPoint y: 200, distance: 65.0
click at [188, 200] on icon at bounding box center [227, 195] width 136 height 108
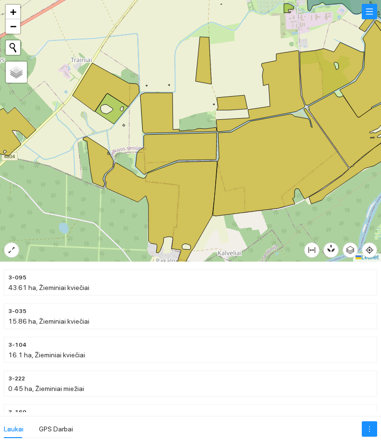
drag, startPoint x: 177, startPoint y: 162, endPoint x: 176, endPoint y: 135, distance: 27.0
click at [176, 135] on icon at bounding box center [176, 154] width 81 height 42
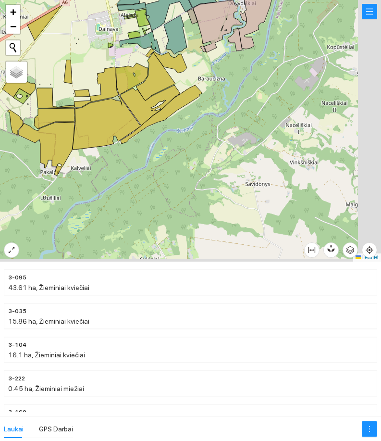
drag, startPoint x: 264, startPoint y: 201, endPoint x: 102, endPoint y: 145, distance: 171.3
click at [101, 146] on div at bounding box center [190, 131] width 381 height 262
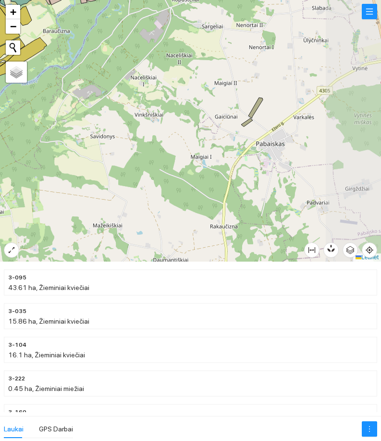
drag, startPoint x: 246, startPoint y: 201, endPoint x: 129, endPoint y: 168, distance: 121.8
click at [129, 168] on div at bounding box center [190, 131] width 381 height 262
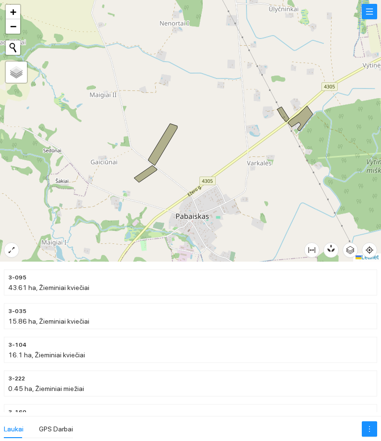
drag, startPoint x: 179, startPoint y: 172, endPoint x: 185, endPoint y: 171, distance: 5.3
click at [185, 171] on div at bounding box center [190, 131] width 381 height 262
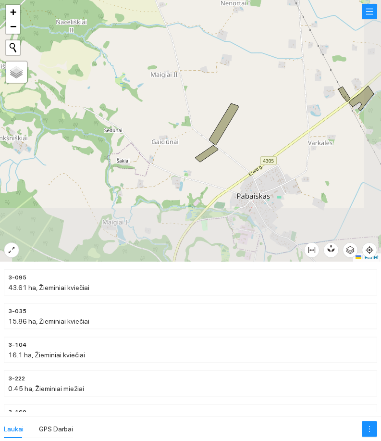
drag, startPoint x: 283, startPoint y: 165, endPoint x: 221, endPoint y: 165, distance: 62.0
click at [221, 165] on div at bounding box center [190, 131] width 381 height 262
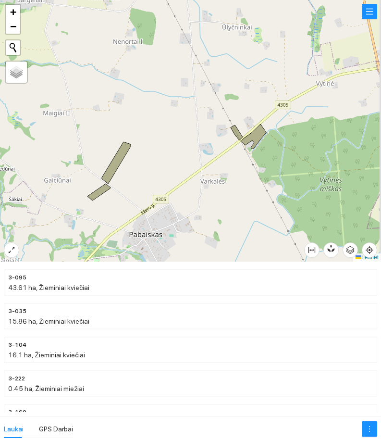
drag, startPoint x: 290, startPoint y: 154, endPoint x: 140, endPoint y: 209, distance: 159.7
click at [149, 211] on div at bounding box center [190, 131] width 381 height 262
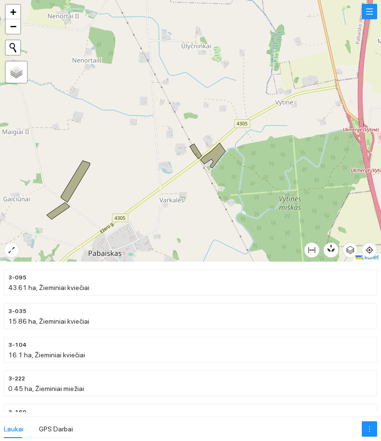
drag, startPoint x: 257, startPoint y: 198, endPoint x: 171, endPoint y: 188, distance: 87.2
click at [171, 188] on div at bounding box center [190, 131] width 381 height 262
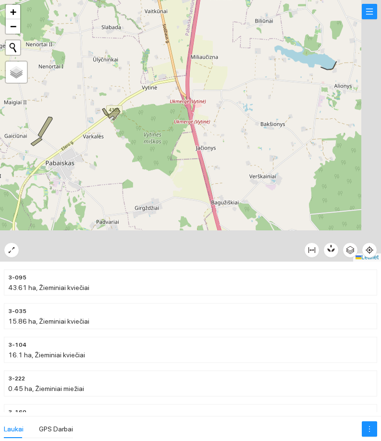
drag, startPoint x: 151, startPoint y: 172, endPoint x: 135, endPoint y: 144, distance: 32.6
click at [138, 148] on div at bounding box center [190, 131] width 381 height 262
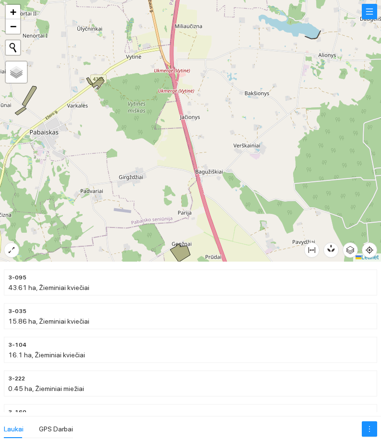
drag, startPoint x: 148, startPoint y: 205, endPoint x: 89, endPoint y: 130, distance: 95.2
click at [89, 131] on div at bounding box center [190, 131] width 381 height 262
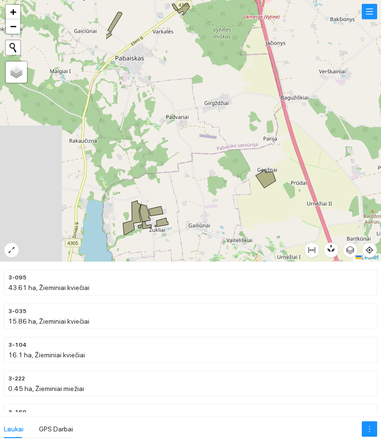
drag, startPoint x: 149, startPoint y: 181, endPoint x: 212, endPoint y: 181, distance: 63.0
click at [212, 181] on div at bounding box center [190, 131] width 381 height 262
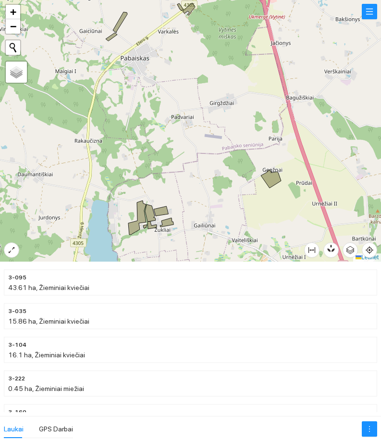
click at [107, 172] on div at bounding box center [190, 131] width 381 height 262
drag, startPoint x: 239, startPoint y: 186, endPoint x: 307, endPoint y: 197, distance: 68.6
click at [301, 195] on div at bounding box center [190, 131] width 381 height 262
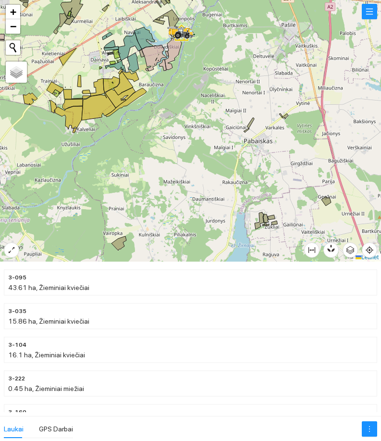
drag, startPoint x: 80, startPoint y: 144, endPoint x: 154, endPoint y: 213, distance: 101.7
click at [154, 213] on div at bounding box center [190, 131] width 381 height 262
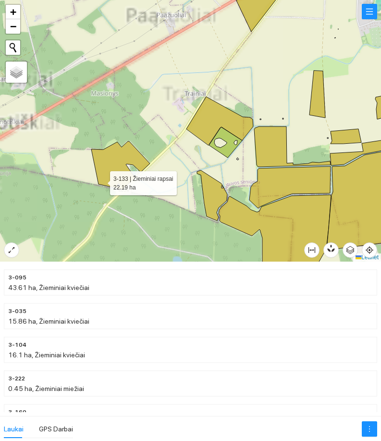
drag, startPoint x: 102, startPoint y: 177, endPoint x: 75, endPoint y: 201, distance: 35.8
click at [91, 189] on icon at bounding box center [120, 165] width 59 height 48
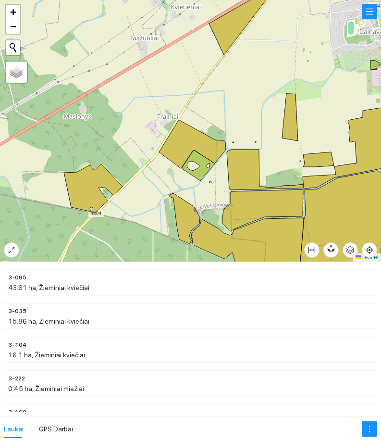
drag, startPoint x: 175, startPoint y: 220, endPoint x: 109, endPoint y: 189, distance: 72.9
click at [109, 189] on div at bounding box center [190, 131] width 381 height 262
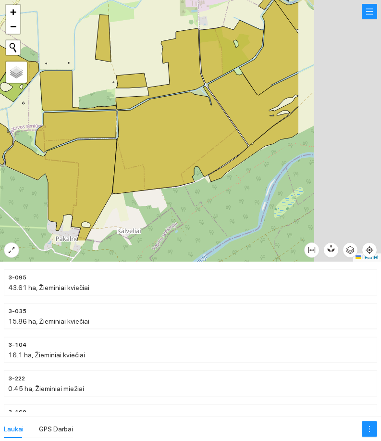
drag, startPoint x: 176, startPoint y: 183, endPoint x: 123, endPoint y: 148, distance: 64.0
click at [125, 149] on icon at bounding box center [181, 140] width 136 height 108
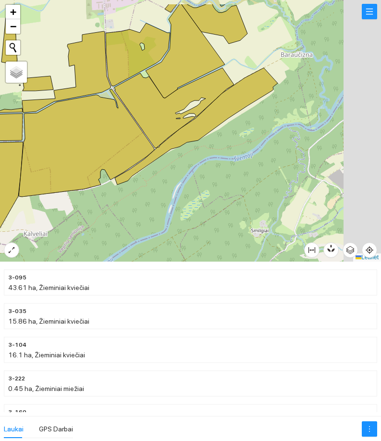
drag, startPoint x: 186, startPoint y: 174, endPoint x: 144, endPoint y: 203, distance: 51.1
click at [144, 203] on div at bounding box center [190, 131] width 381 height 262
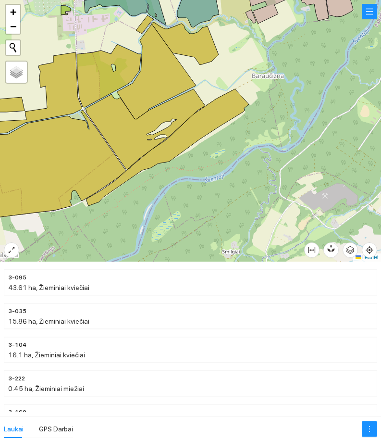
drag, startPoint x: 104, startPoint y: 200, endPoint x: 117, endPoint y: 192, distance: 15.8
click at [117, 192] on div at bounding box center [190, 131] width 381 height 262
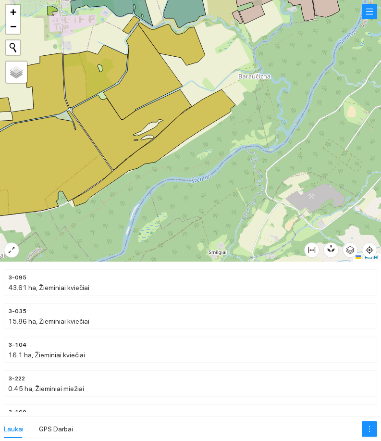
drag, startPoint x: 221, startPoint y: 167, endPoint x: 148, endPoint y: 176, distance: 74.1
click at [157, 174] on div at bounding box center [190, 131] width 381 height 262
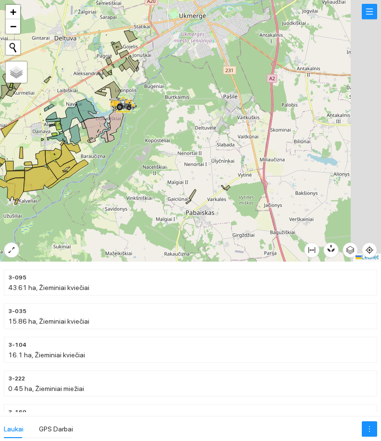
drag, startPoint x: 261, startPoint y: 180, endPoint x: 116, endPoint y: 198, distance: 145.8
click at [116, 198] on div at bounding box center [190, 131] width 381 height 262
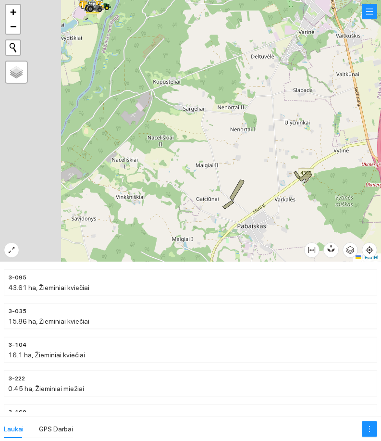
drag, startPoint x: 60, startPoint y: 181, endPoint x: 224, endPoint y: 177, distance: 164.0
click at [224, 177] on div at bounding box center [190, 131] width 381 height 262
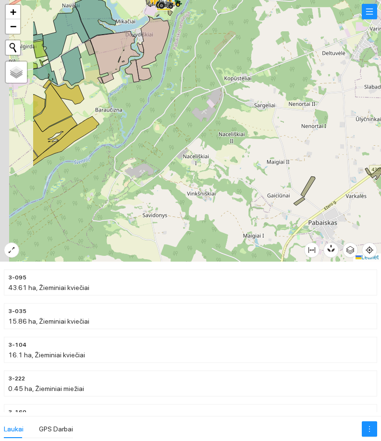
drag, startPoint x: 80, startPoint y: 178, endPoint x: 217, endPoint y: 185, distance: 137.2
click at [246, 189] on div at bounding box center [190, 131] width 381 height 262
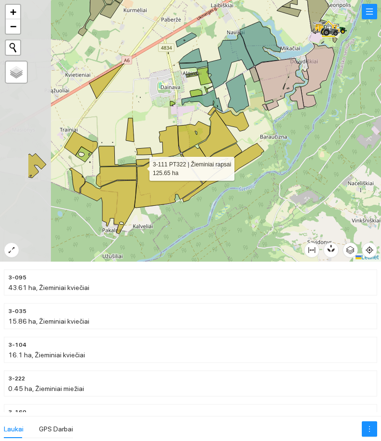
drag, startPoint x: 73, startPoint y: 155, endPoint x: 118, endPoint y: 166, distance: 46.1
click at [143, 168] on icon at bounding box center [169, 181] width 68 height 54
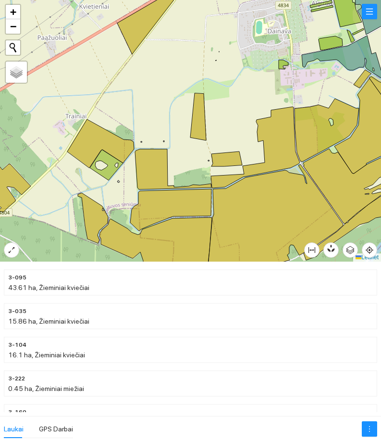
drag, startPoint x: 62, startPoint y: 165, endPoint x: 61, endPoint y: 177, distance: 12.0
click at [61, 177] on div at bounding box center [190, 131] width 381 height 262
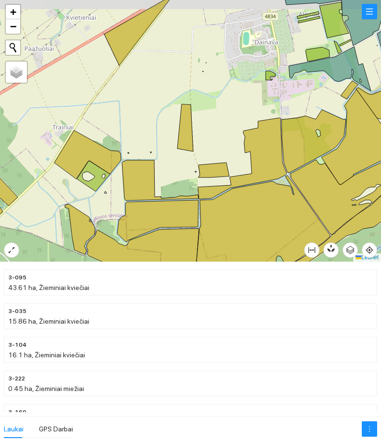
drag, startPoint x: 162, startPoint y: 158, endPoint x: 125, endPoint y: 175, distance: 40.5
click at [125, 175] on div at bounding box center [190, 131] width 381 height 262
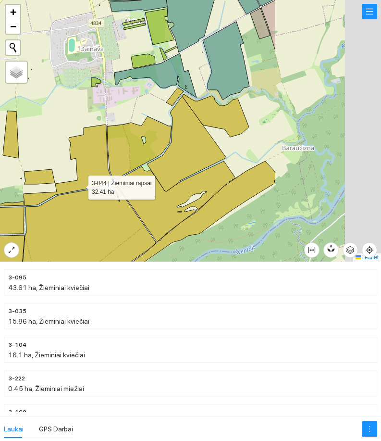
drag, startPoint x: 201, startPoint y: 188, endPoint x: 77, endPoint y: 185, distance: 124.1
click at [77, 185] on icon at bounding box center [68, 165] width 89 height 81
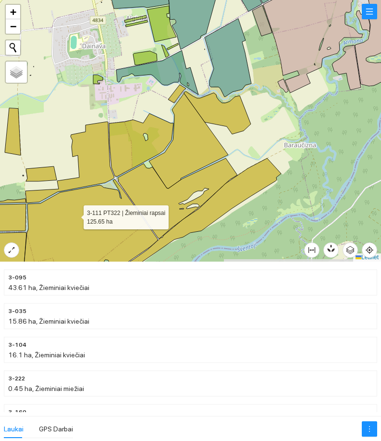
drag, startPoint x: 69, startPoint y: 217, endPoint x: 78, endPoint y: 215, distance: 9.8
click at [78, 215] on icon at bounding box center [90, 232] width 136 height 106
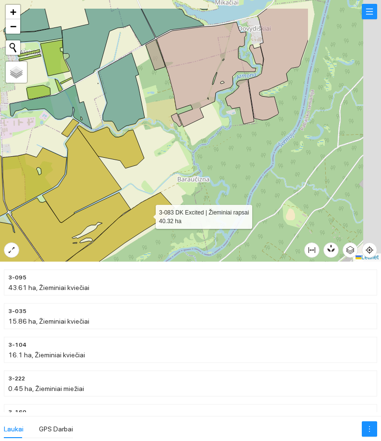
drag, startPoint x: 257, startPoint y: 178, endPoint x: 147, endPoint y: 215, distance: 116.2
click at [147, 215] on icon at bounding box center [93, 250] width 163 height 117
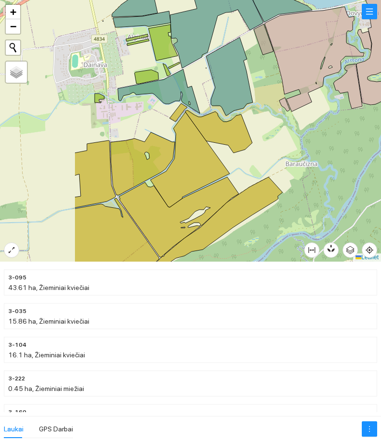
drag, startPoint x: 162, startPoint y: 188, endPoint x: 229, endPoint y: 177, distance: 68.1
click at [229, 177] on div at bounding box center [190, 131] width 381 height 262
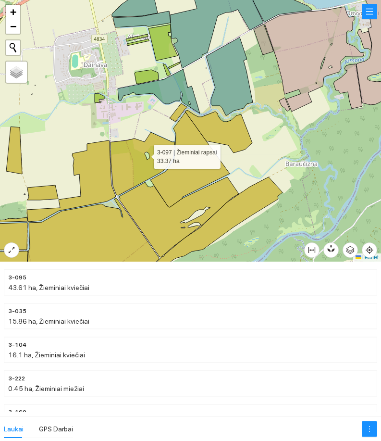
drag, startPoint x: 145, startPoint y: 154, endPoint x: 175, endPoint y: 164, distance: 30.7
click at [175, 164] on icon at bounding box center [143, 163] width 64 height 63
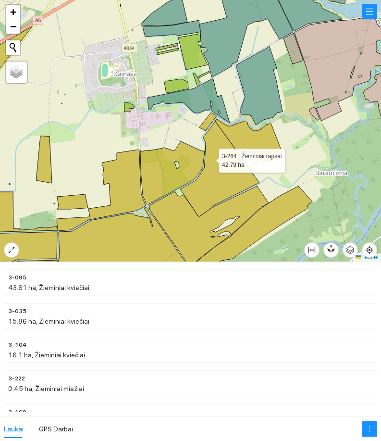
drag, startPoint x: 211, startPoint y: 157, endPoint x: 188, endPoint y: 173, distance: 27.6
click at [188, 173] on icon at bounding box center [219, 168] width 79 height 95
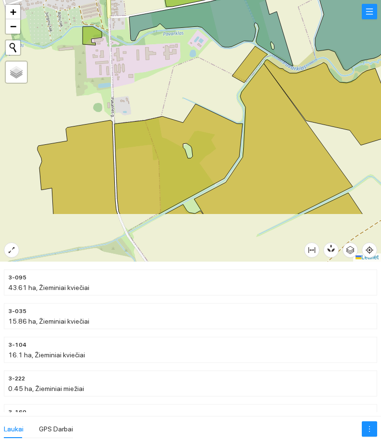
drag, startPoint x: 72, startPoint y: 183, endPoint x: 141, endPoint y: 109, distance: 101.1
click at [141, 109] on div at bounding box center [190, 131] width 381 height 262
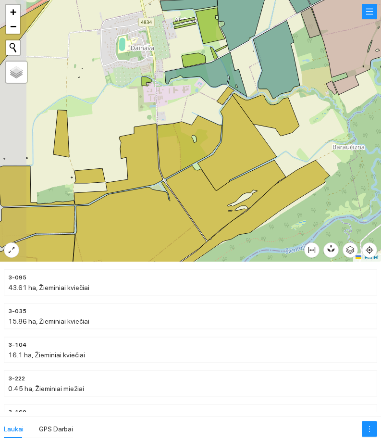
drag, startPoint x: 120, startPoint y: 133, endPoint x: 182, endPoint y: 138, distance: 62.7
click at [163, 155] on icon at bounding box center [118, 164] width 89 height 81
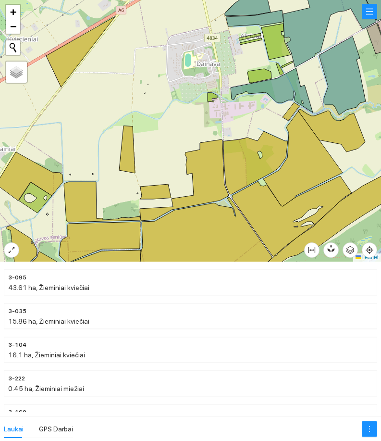
drag, startPoint x: 150, startPoint y: 82, endPoint x: 170, endPoint y: 144, distance: 65.7
click at [170, 144] on div at bounding box center [190, 131] width 381 height 262
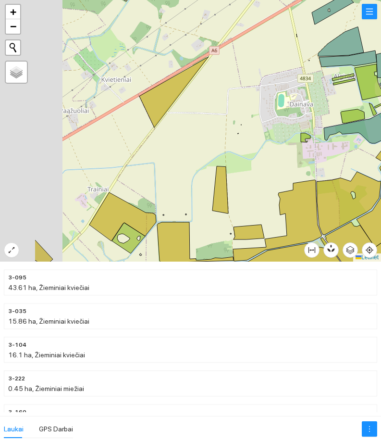
drag, startPoint x: 106, startPoint y: 198, endPoint x: 204, endPoint y: 161, distance: 104.9
click at [201, 163] on div at bounding box center [190, 131] width 381 height 262
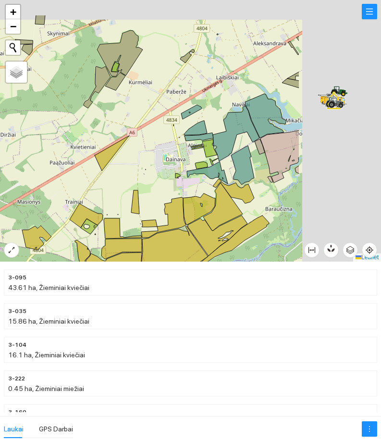
drag, startPoint x: 255, startPoint y: 100, endPoint x: 90, endPoint y: 139, distance: 170.2
click at [91, 140] on div at bounding box center [190, 131] width 381 height 262
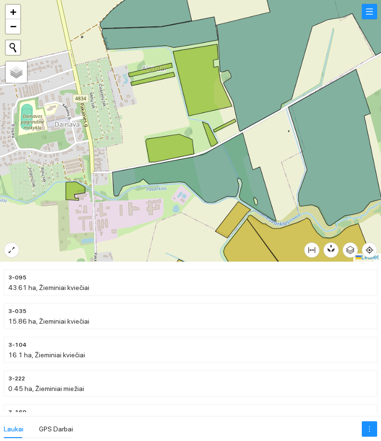
drag, startPoint x: 192, startPoint y: 138, endPoint x: 241, endPoint y: 151, distance: 50.7
click at [249, 151] on icon at bounding box center [195, 177] width 164 height 88
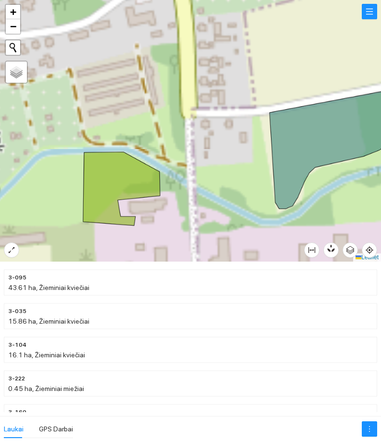
drag, startPoint x: 99, startPoint y: 155, endPoint x: 159, endPoint y: 133, distance: 64.1
click at [164, 129] on div at bounding box center [190, 131] width 381 height 262
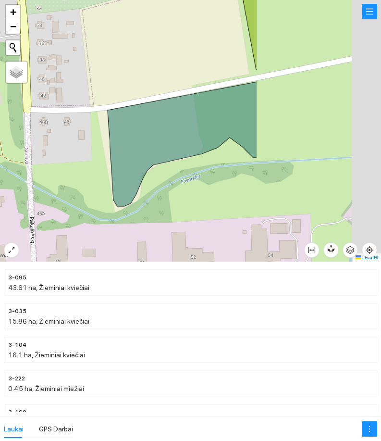
drag, startPoint x: 254, startPoint y: 183, endPoint x: 48, endPoint y: 182, distance: 206.8
click at [48, 182] on div at bounding box center [190, 131] width 381 height 262
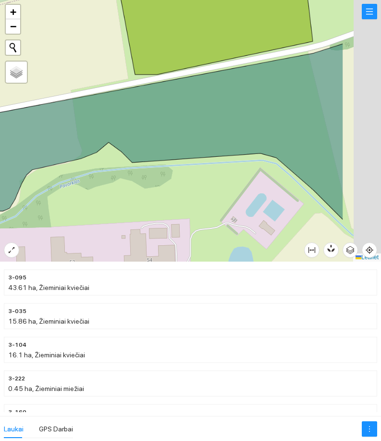
drag, startPoint x: 192, startPoint y: 181, endPoint x: 109, endPoint y: 182, distance: 83.2
click at [95, 187] on div at bounding box center [190, 131] width 381 height 262
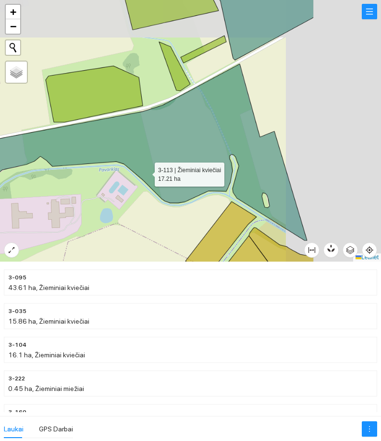
drag, startPoint x: 207, startPoint y: 172, endPoint x: 128, endPoint y: 173, distance: 78.9
click at [133, 173] on icon at bounding box center [143, 152] width 328 height 176
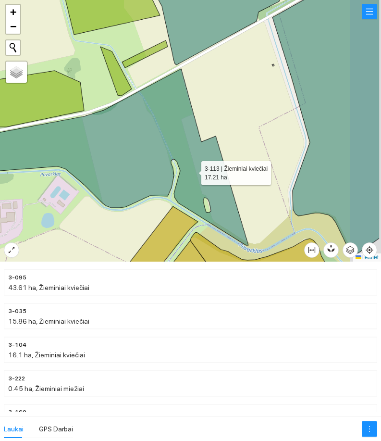
drag, startPoint x: 203, startPoint y: 170, endPoint x: 194, endPoint y: 171, distance: 9.2
click at [194, 171] on icon at bounding box center [84, 157] width 327 height 176
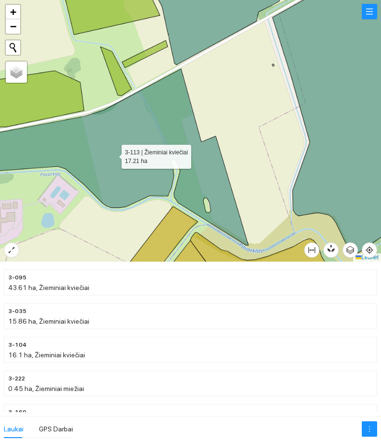
drag, startPoint x: 177, startPoint y: 153, endPoint x: 242, endPoint y: 138, distance: 66.7
click at [236, 139] on icon at bounding box center [105, 157] width 287 height 176
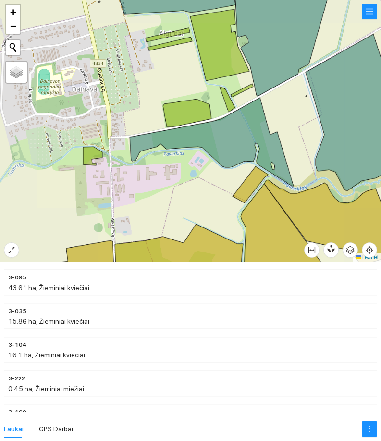
drag, startPoint x: 187, startPoint y: 154, endPoint x: 193, endPoint y: 155, distance: 6.9
click at [193, 155] on div at bounding box center [190, 131] width 381 height 262
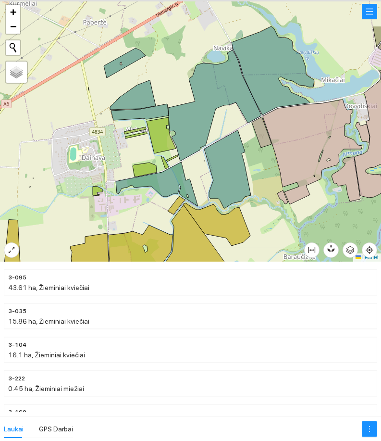
drag, startPoint x: 145, startPoint y: 104, endPoint x: 124, endPoint y: 161, distance: 60.3
click at [124, 161] on div at bounding box center [190, 131] width 381 height 262
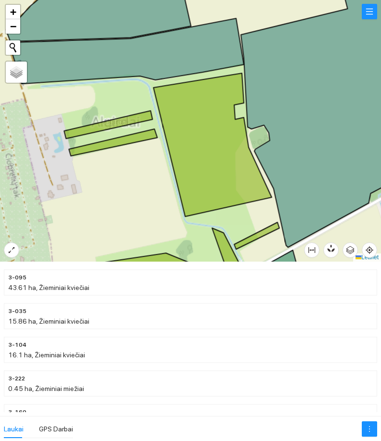
click at [125, 167] on div at bounding box center [190, 131] width 381 height 262
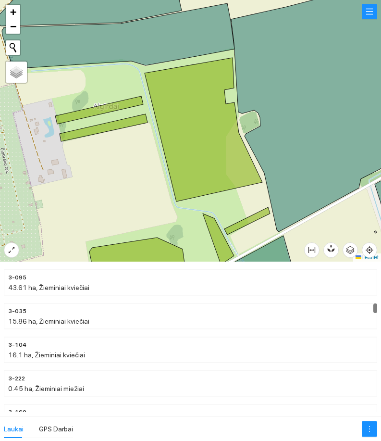
drag, startPoint x: 184, startPoint y: 217, endPoint x: 143, endPoint y: 167, distance: 64.3
click at [143, 167] on div at bounding box center [190, 131] width 381 height 262
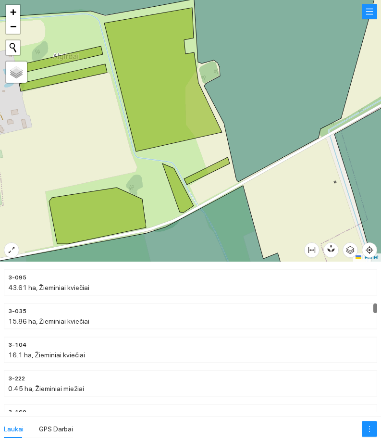
drag, startPoint x: 91, startPoint y: 115, endPoint x: 108, endPoint y: 145, distance: 33.8
click at [106, 142] on div at bounding box center [190, 131] width 381 height 262
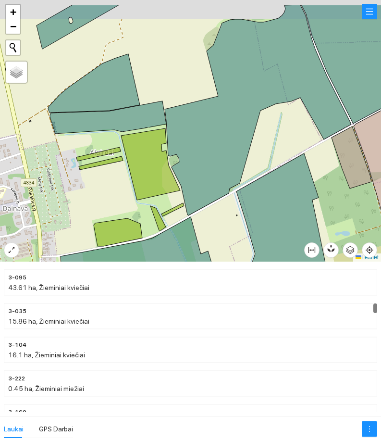
drag, startPoint x: 105, startPoint y: 120, endPoint x: 109, endPoint y: 151, distance: 32.0
click at [109, 151] on icon at bounding box center [98, 154] width 44 height 14
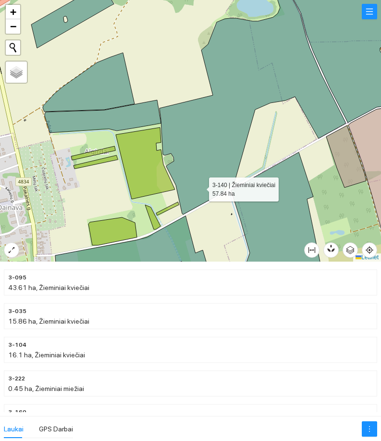
drag, startPoint x: 204, startPoint y: 188, endPoint x: 133, endPoint y: 195, distance: 72.0
click at [160, 195] on icon at bounding box center [253, 103] width 186 height 222
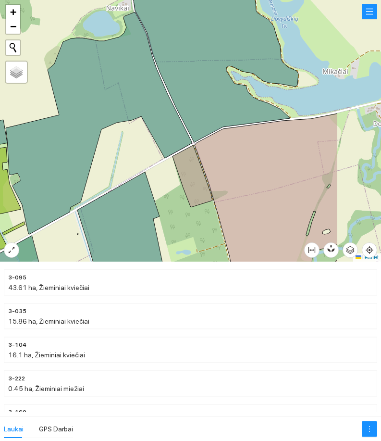
drag, startPoint x: 293, startPoint y: 150, endPoint x: 235, endPoint y: 165, distance: 60.2
click at [235, 165] on icon at bounding box center [266, 207] width 143 height 188
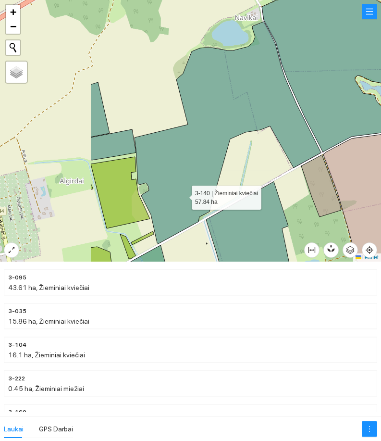
drag, startPoint x: 61, startPoint y: 186, endPoint x: 183, endPoint y: 195, distance: 122.5
click at [183, 195] on icon at bounding box center [228, 133] width 186 height 222
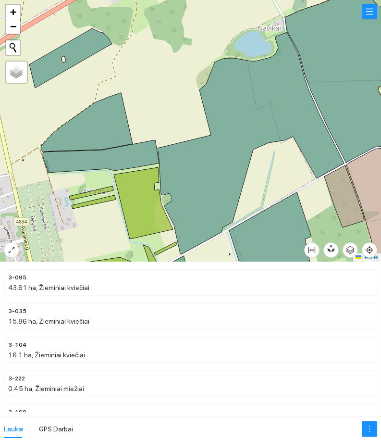
drag, startPoint x: 64, startPoint y: 186, endPoint x: 91, endPoint y: 198, distance: 29.3
click at [91, 198] on icon at bounding box center [91, 193] width 44 height 14
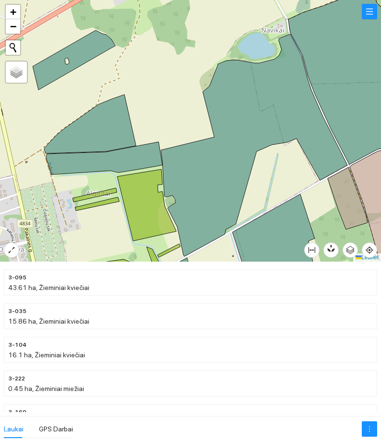
drag, startPoint x: 248, startPoint y: 202, endPoint x: 195, endPoint y: 153, distance: 72.1
click at [195, 154] on div at bounding box center [190, 131] width 381 height 262
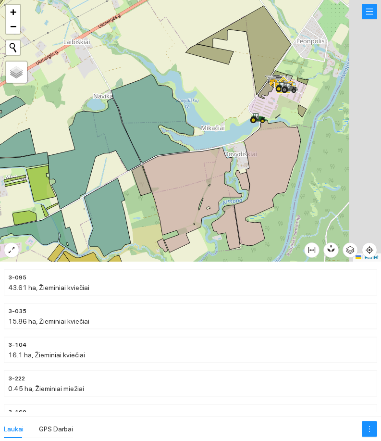
drag, startPoint x: 176, startPoint y: 182, endPoint x: 126, endPoint y: 182, distance: 50.5
click at [132, 182] on icon at bounding box center [142, 180] width 20 height 31
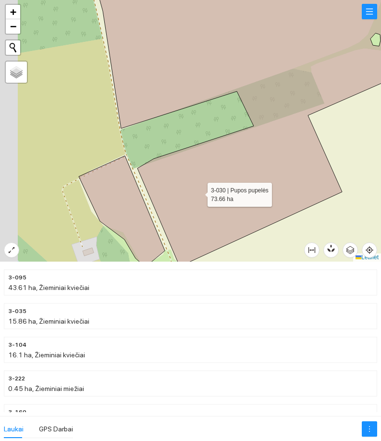
drag, startPoint x: 121, startPoint y: 200, endPoint x: 140, endPoint y: 194, distance: 19.6
click at [198, 192] on icon at bounding box center [294, 116] width 409 height 301
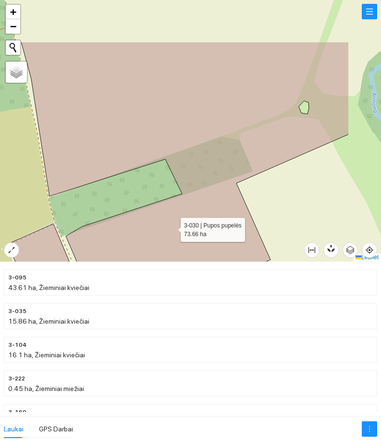
drag, startPoint x: 220, startPoint y: 200, endPoint x: 141, endPoint y: 209, distance: 79.9
click at [118, 229] on icon at bounding box center [185, 188] width 328 height 292
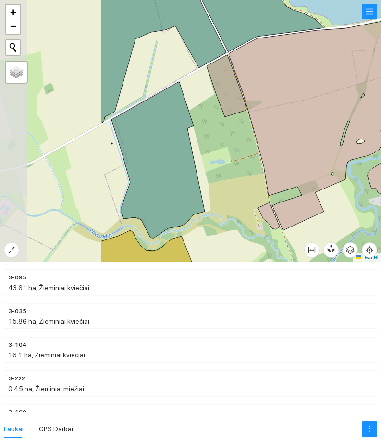
drag, startPoint x: 104, startPoint y: 171, endPoint x: 243, endPoint y: 169, distance: 139.0
click at [243, 169] on div at bounding box center [190, 131] width 381 height 262
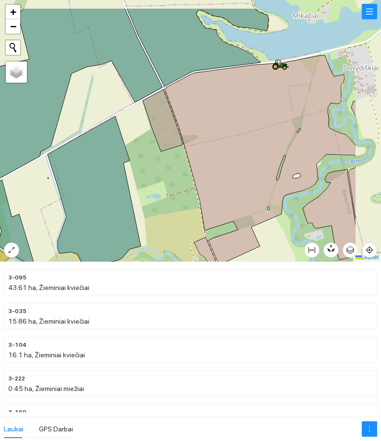
drag, startPoint x: 171, startPoint y: 124, endPoint x: 130, endPoint y: 149, distance: 47.9
click at [130, 149] on div at bounding box center [190, 131] width 381 height 262
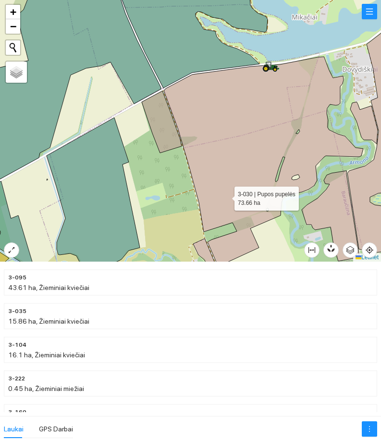
drag, startPoint x: 226, startPoint y: 196, endPoint x: 189, endPoint y: 187, distance: 38.1
click at [199, 191] on icon at bounding box center [264, 162] width 200 height 210
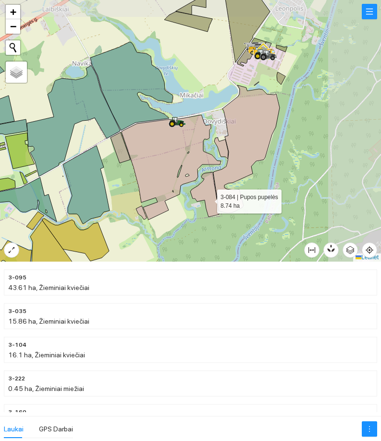
drag, startPoint x: 234, startPoint y: 201, endPoint x: 202, endPoint y: 199, distance: 31.8
click at [202, 199] on icon at bounding box center [204, 194] width 29 height 45
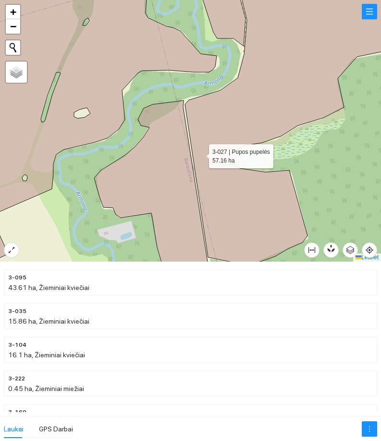
drag, startPoint x: 233, startPoint y: 142, endPoint x: 173, endPoint y: 158, distance: 62.2
click at [185, 158] on icon at bounding box center [289, 123] width 209 height 282
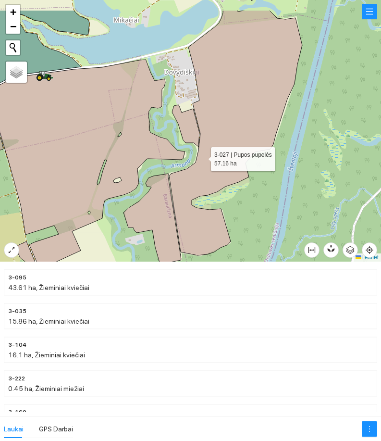
drag, startPoint x: 188, startPoint y: 120, endPoint x: 202, endPoint y: 160, distance: 42.4
click at [202, 160] on icon at bounding box center [235, 132] width 133 height 245
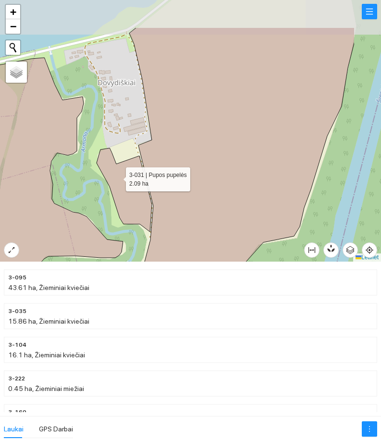
drag, startPoint x: 185, startPoint y: 126, endPoint x: 108, endPoint y: 183, distance: 95.6
click at [108, 183] on icon at bounding box center [124, 190] width 55 height 84
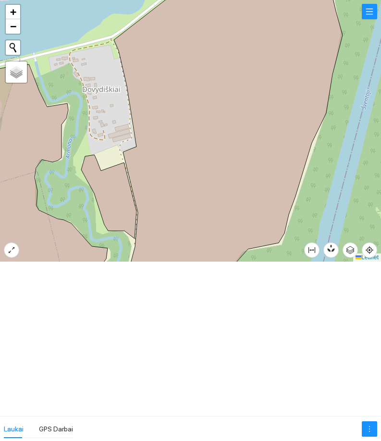
scroll to position [4868, 0]
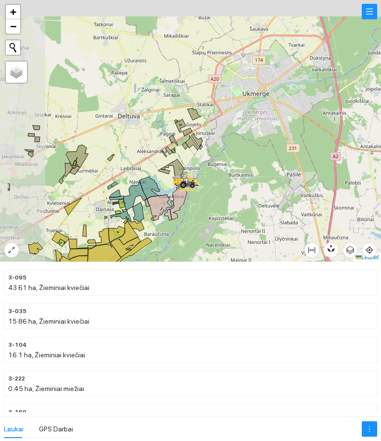
drag, startPoint x: 112, startPoint y: 114, endPoint x: 102, endPoint y: 177, distance: 64.2
click at [165, 158] on div at bounding box center [190, 131] width 381 height 262
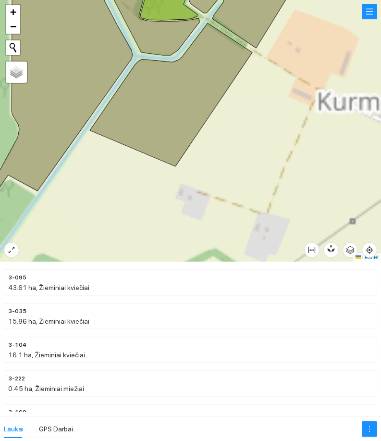
drag, startPoint x: 193, startPoint y: 194, endPoint x: 63, endPoint y: 207, distance: 131.0
click at [50, 214] on div at bounding box center [190, 131] width 381 height 262
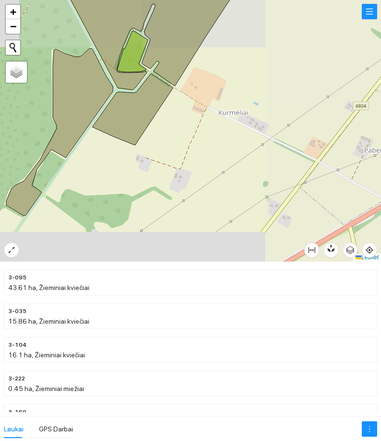
drag, startPoint x: 258, startPoint y: 148, endPoint x: 117, endPoint y: 118, distance: 144.0
click at [117, 118] on div at bounding box center [190, 131] width 381 height 262
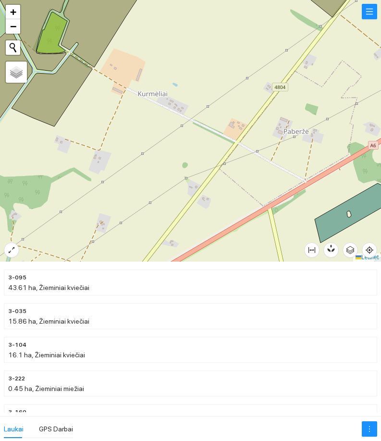
drag, startPoint x: 233, startPoint y: 170, endPoint x: 128, endPoint y: 134, distance: 111.0
click at [139, 135] on div at bounding box center [190, 131] width 381 height 262
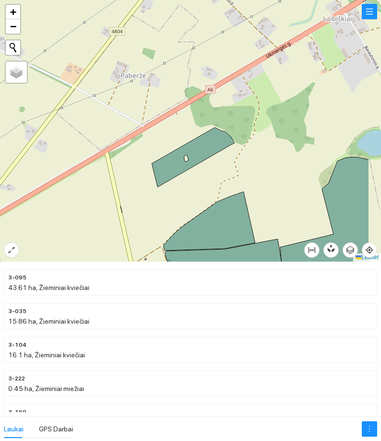
drag, startPoint x: 178, startPoint y: 186, endPoint x: 143, endPoint y: 177, distance: 36.5
click at [143, 177] on div at bounding box center [190, 131] width 381 height 262
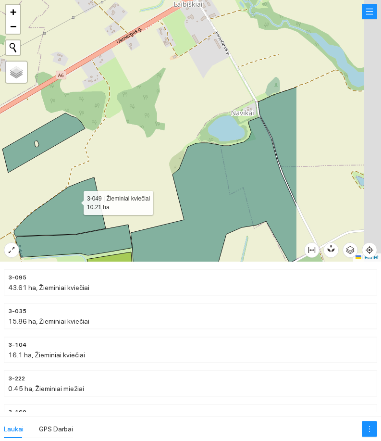
drag, startPoint x: 211, startPoint y: 211, endPoint x: 66, endPoint y: 199, distance: 145.2
click at [62, 201] on icon at bounding box center [60, 206] width 92 height 59
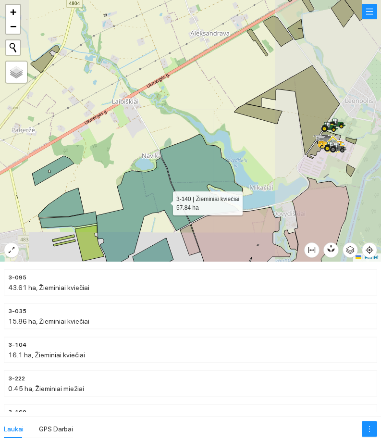
drag, startPoint x: 177, startPoint y: 201, endPoint x: 120, endPoint y: 200, distance: 57.2
click at [120, 200] on icon at bounding box center [143, 213] width 93 height 111
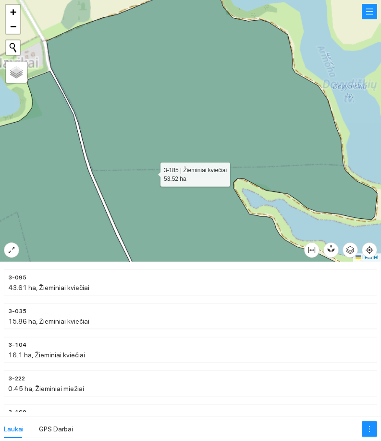
drag, startPoint x: 179, startPoint y: 182, endPoint x: 157, endPoint y: 175, distance: 23.4
click at [162, 175] on icon at bounding box center [212, 127] width 331 height 302
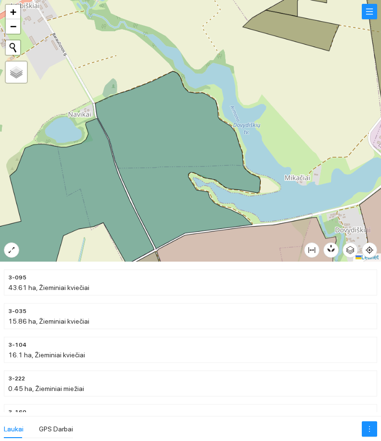
drag, startPoint x: 233, startPoint y: 197, endPoint x: 118, endPoint y: 153, distance: 123.0
click at [119, 154] on div at bounding box center [190, 131] width 381 height 262
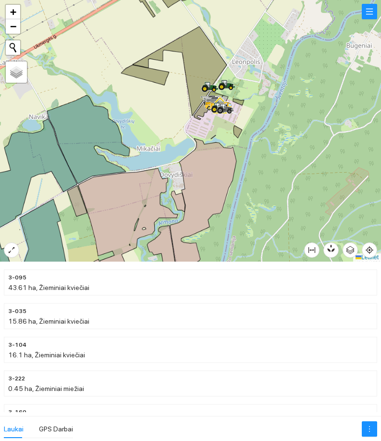
drag, startPoint x: 238, startPoint y: 148, endPoint x: 198, endPoint y: 177, distance: 49.3
click at [198, 176] on div at bounding box center [190, 131] width 381 height 262
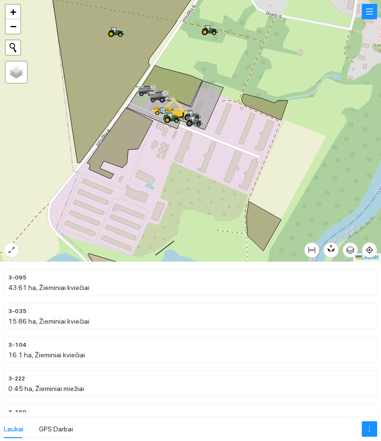
drag, startPoint x: 245, startPoint y: 211, endPoint x: 191, endPoint y: 185, distance: 59.6
click at [191, 185] on div at bounding box center [190, 131] width 381 height 262
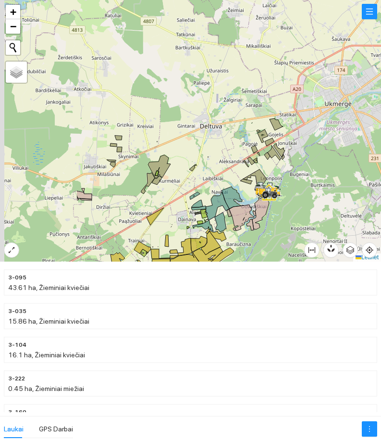
drag, startPoint x: 60, startPoint y: 176, endPoint x: 188, endPoint y: 192, distance: 129.0
click at [179, 192] on div at bounding box center [190, 131] width 381 height 262
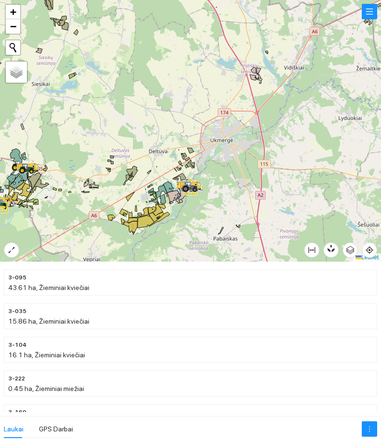
drag, startPoint x: 67, startPoint y: 182, endPoint x: 107, endPoint y: 182, distance: 40.4
click at [107, 182] on div at bounding box center [190, 131] width 381 height 262
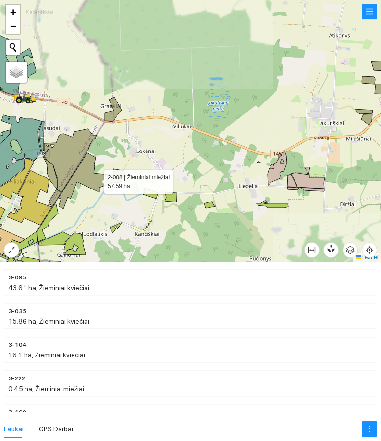
drag, startPoint x: 50, startPoint y: 172, endPoint x: 131, endPoint y: 185, distance: 81.9
click at [126, 185] on icon at bounding box center [92, 181] width 67 height 56
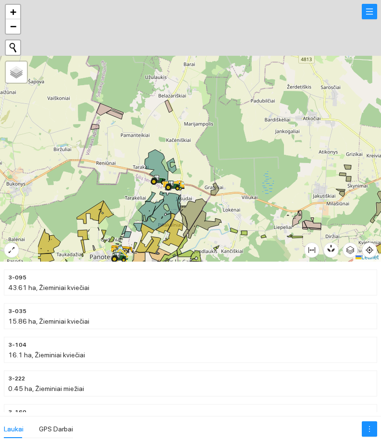
drag, startPoint x: 80, startPoint y: 93, endPoint x: 158, endPoint y: 177, distance: 115.0
click at [158, 177] on icon at bounding box center [159, 179] width 17 height 9
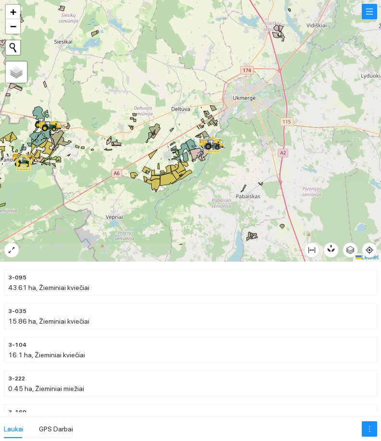
drag, startPoint x: 174, startPoint y: 164, endPoint x: 94, endPoint y: 133, distance: 85.4
click at [95, 133] on div at bounding box center [190, 131] width 381 height 262
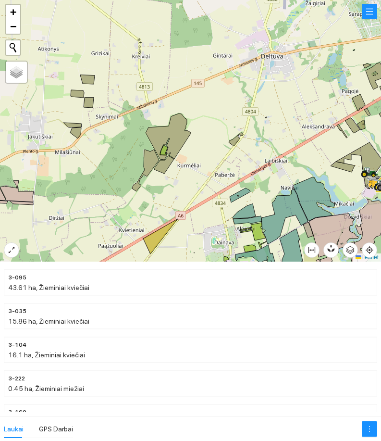
drag, startPoint x: 56, startPoint y: 98, endPoint x: 88, endPoint y: 141, distance: 53.3
click at [91, 141] on div at bounding box center [190, 131] width 381 height 262
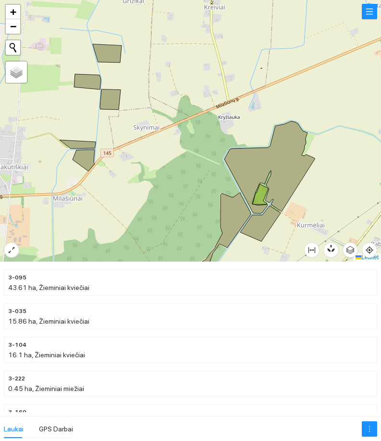
drag, startPoint x: 98, startPoint y: 173, endPoint x: 99, endPoint y: 189, distance: 15.9
click at [99, 189] on div at bounding box center [190, 131] width 381 height 262
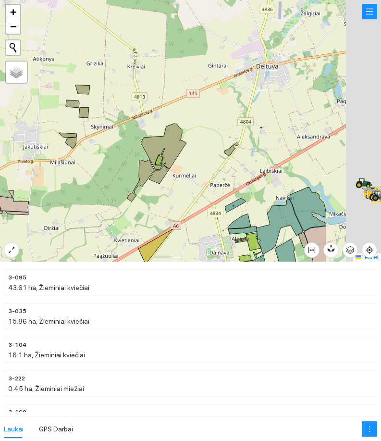
drag, startPoint x: 152, startPoint y: 166, endPoint x: 134, endPoint y: 151, distance: 23.2
click at [127, 178] on icon at bounding box center [140, 181] width 27 height 42
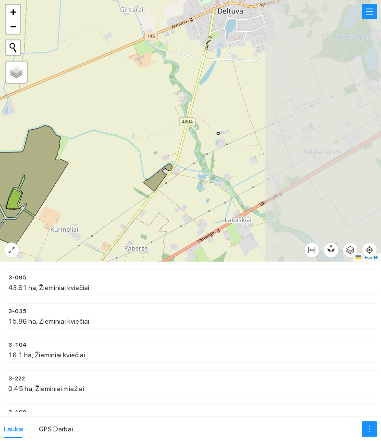
drag, startPoint x: 204, startPoint y: 189, endPoint x: 112, endPoint y: 189, distance: 92.3
click at [112, 189] on div at bounding box center [190, 131] width 381 height 262
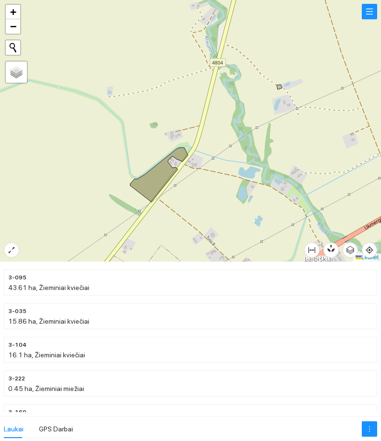
drag, startPoint x: 201, startPoint y: 211, endPoint x: 174, endPoint y: 186, distance: 36.4
click at [176, 188] on div at bounding box center [190, 131] width 381 height 262
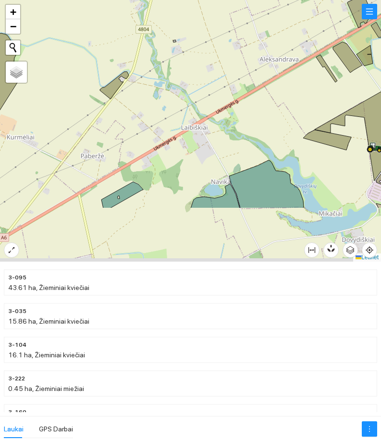
drag, startPoint x: 188, startPoint y: 201, endPoint x: 154, endPoint y: 134, distance: 75.3
click at [154, 136] on div at bounding box center [190, 131] width 381 height 262
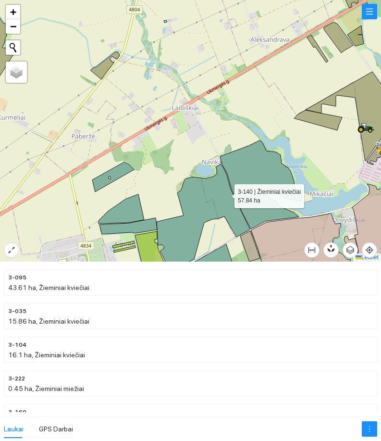
drag, startPoint x: 228, startPoint y: 197, endPoint x: 213, endPoint y: 159, distance: 40.8
click at [213, 164] on icon at bounding box center [203, 219] width 93 height 111
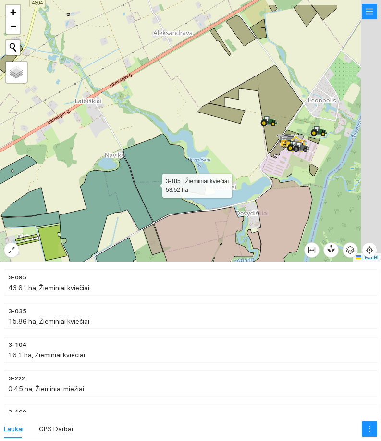
drag, startPoint x: 237, startPoint y: 152, endPoint x: 151, endPoint y: 185, distance: 91.5
click at [152, 184] on icon at bounding box center [164, 178] width 83 height 88
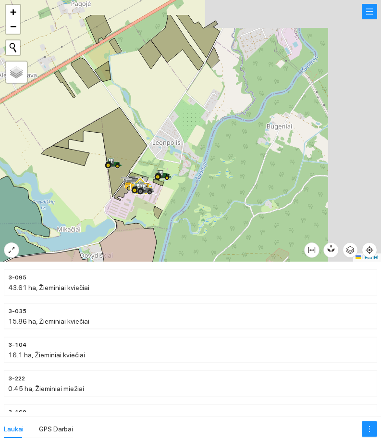
drag, startPoint x: 220, startPoint y: 164, endPoint x: 46, endPoint y: 209, distance: 180.3
click at [46, 211] on div at bounding box center [190, 131] width 381 height 262
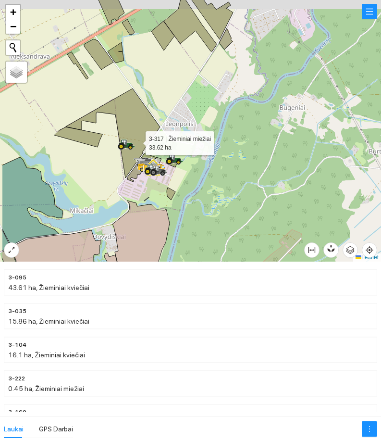
drag, startPoint x: 79, startPoint y: 120, endPoint x: 196, endPoint y: 160, distance: 123.9
click at [160, 160] on icon at bounding box center [113, 132] width 94 height 89
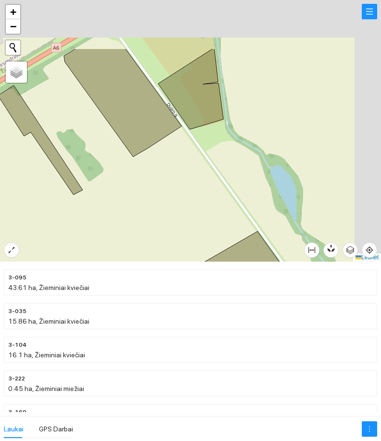
drag, startPoint x: 137, startPoint y: 89, endPoint x: 72, endPoint y: 168, distance: 102.2
click at [26, 187] on icon at bounding box center [40, 140] width 85 height 109
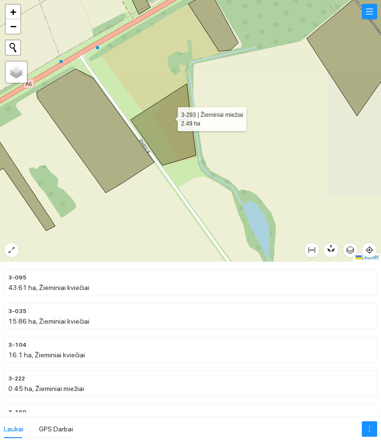
drag, startPoint x: 174, startPoint y: 115, endPoint x: 130, endPoint y: 144, distance: 51.8
click at [132, 143] on icon at bounding box center [163, 125] width 65 height 82
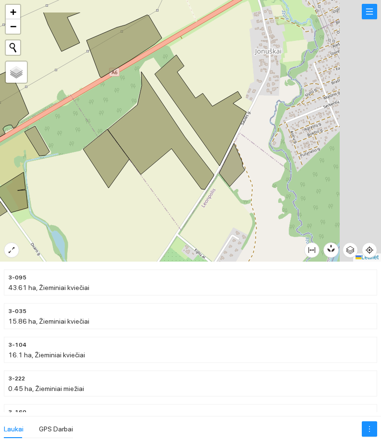
drag, startPoint x: 243, startPoint y: 129, endPoint x: 86, endPoint y: 184, distance: 166.8
click at [108, 184] on icon at bounding box center [161, 131] width 106 height 118
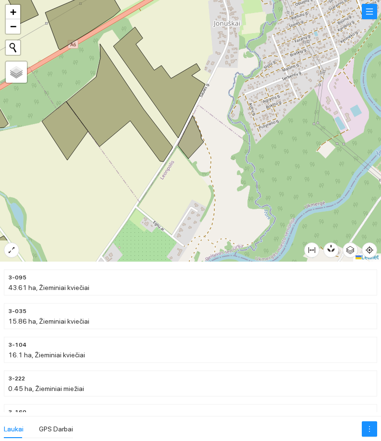
drag, startPoint x: 108, startPoint y: 161, endPoint x: 147, endPoint y: 66, distance: 102.3
click at [139, 68] on icon at bounding box center [119, 103] width 106 height 118
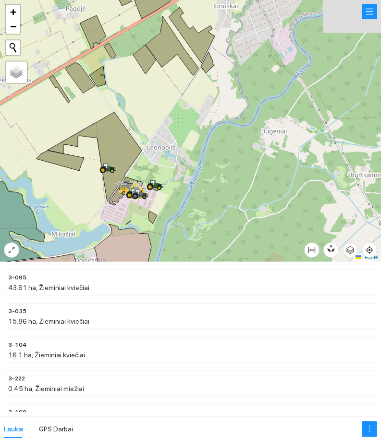
drag, startPoint x: 138, startPoint y: 151, endPoint x: 165, endPoint y: 119, distance: 42.0
click at [142, 116] on icon at bounding box center [95, 156] width 94 height 89
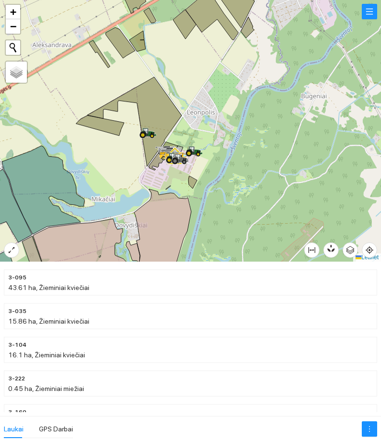
drag, startPoint x: 221, startPoint y: 183, endPoint x: 192, endPoint y: 173, distance: 30.4
click at [220, 181] on div at bounding box center [190, 131] width 381 height 262
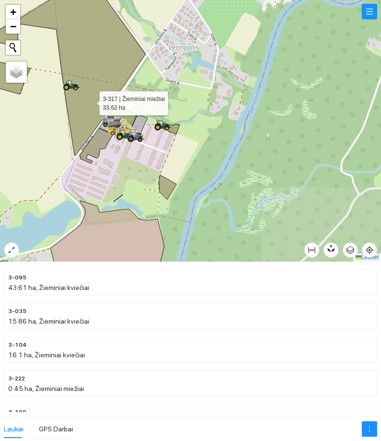
drag, startPoint x: 91, startPoint y: 101, endPoint x: 115, endPoint y: 142, distance: 47.8
click at [113, 137] on icon at bounding box center [54, 65] width 184 height 179
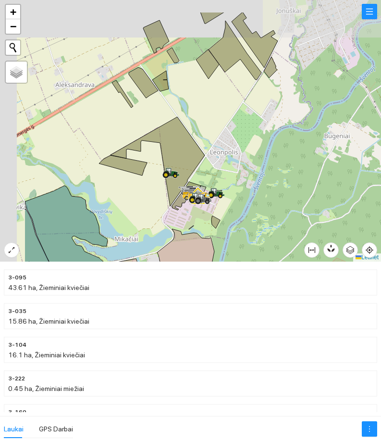
drag, startPoint x: 68, startPoint y: 131, endPoint x: 145, endPoint y: 178, distance: 90.2
click at [142, 176] on icon at bounding box center [123, 165] width 48 height 20
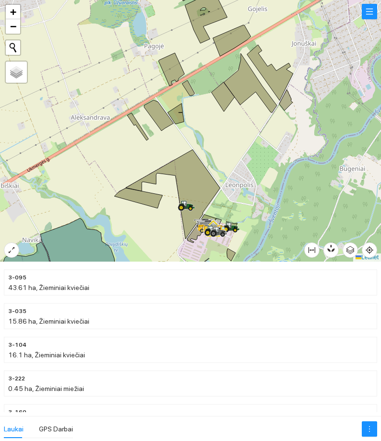
drag, startPoint x: 125, startPoint y: 86, endPoint x: 207, endPoint y: 183, distance: 127.0
click at [206, 183] on div at bounding box center [190, 131] width 381 height 262
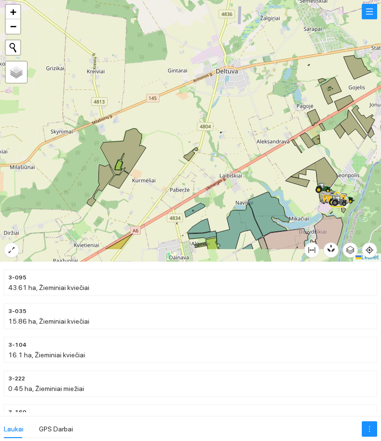
drag, startPoint x: 88, startPoint y: 170, endPoint x: 166, endPoint y: 139, distance: 84.2
click at [166, 139] on div at bounding box center [190, 131] width 381 height 262
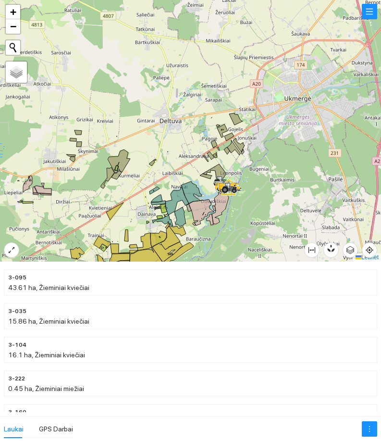
drag, startPoint x: 62, startPoint y: 153, endPoint x: 72, endPoint y: 177, distance: 26.7
click at [72, 176] on div at bounding box center [190, 131] width 381 height 262
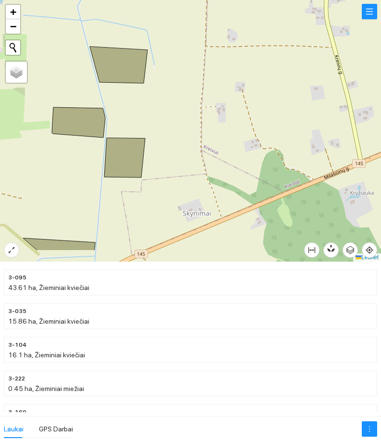
drag, startPoint x: 88, startPoint y: 205, endPoint x: 101, endPoint y: 120, distance: 86.0
click at [100, 125] on div at bounding box center [190, 131] width 381 height 262
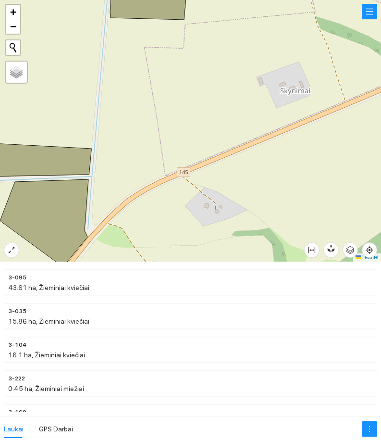
drag, startPoint x: 271, startPoint y: 189, endPoint x: 197, endPoint y: 198, distance: 74.6
click at [199, 201] on div at bounding box center [190, 131] width 381 height 262
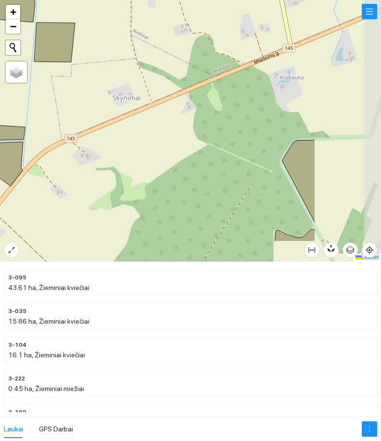
drag, startPoint x: 231, startPoint y: 217, endPoint x: 130, endPoint y: 172, distance: 110.0
click at [130, 172] on div at bounding box center [190, 131] width 381 height 262
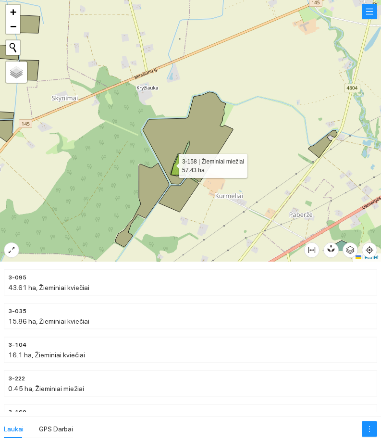
drag, startPoint x: 235, startPoint y: 201, endPoint x: 137, endPoint y: 151, distance: 110.6
click at [143, 151] on icon at bounding box center [188, 138] width 90 height 92
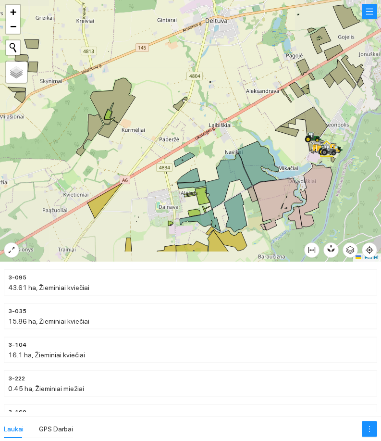
drag, startPoint x: 144, startPoint y: 162, endPoint x: 93, endPoint y: 137, distance: 56.6
click at [93, 137] on div at bounding box center [190, 131] width 381 height 262
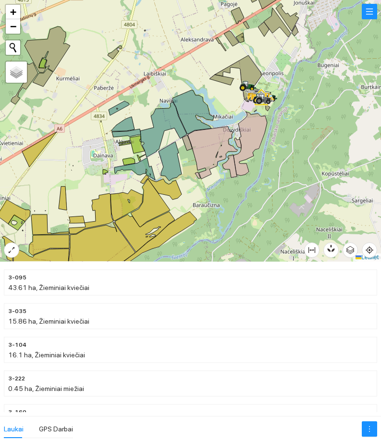
drag, startPoint x: 50, startPoint y: 189, endPoint x: 59, endPoint y: 184, distance: 9.7
click at [27, 183] on div at bounding box center [190, 131] width 381 height 262
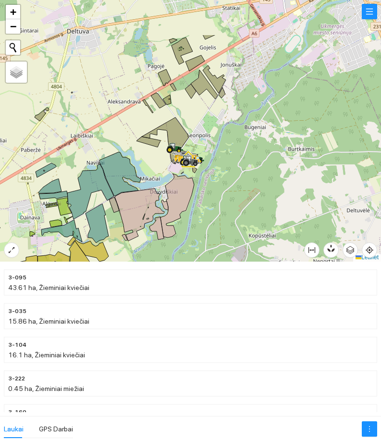
drag, startPoint x: 155, startPoint y: 174, endPoint x: 95, endPoint y: 212, distance: 70.4
click at [115, 212] on icon at bounding box center [140, 215] width 50 height 52
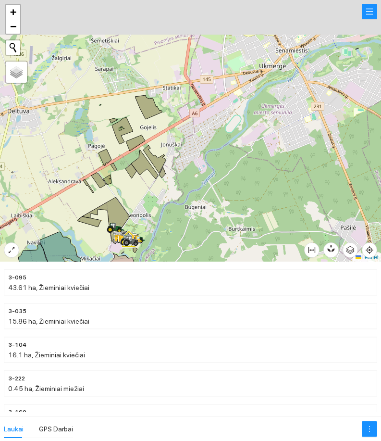
drag, startPoint x: 127, startPoint y: 164, endPoint x: 85, endPoint y: 207, distance: 60.5
click at [114, 214] on div at bounding box center [190, 131] width 381 height 262
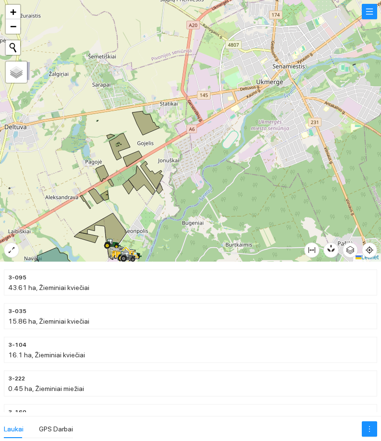
drag, startPoint x: 98, startPoint y: 204, endPoint x: 113, endPoint y: 190, distance: 19.7
click at [113, 190] on div at bounding box center [190, 131] width 381 height 262
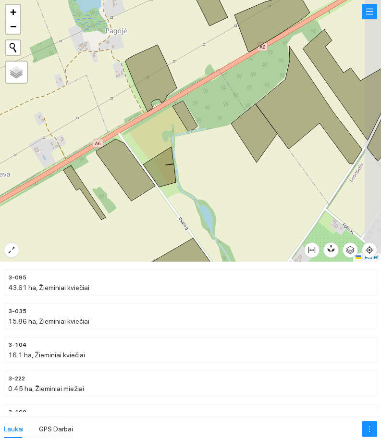
drag, startPoint x: 123, startPoint y: 182, endPoint x: 100, endPoint y: 197, distance: 28.1
click at [100, 197] on div at bounding box center [190, 131] width 381 height 262
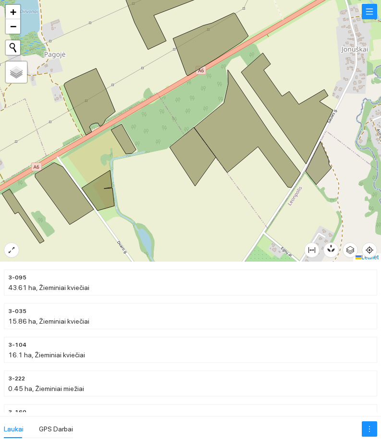
drag, startPoint x: 210, startPoint y: 166, endPoint x: 167, endPoint y: 176, distance: 44.3
click at [147, 188] on div at bounding box center [190, 131] width 381 height 262
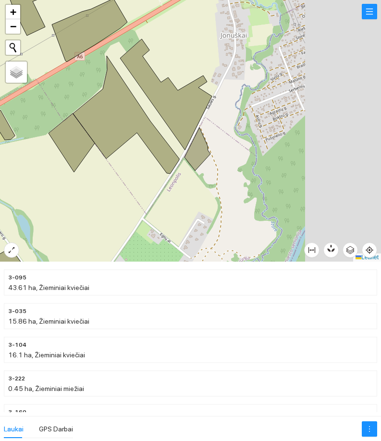
drag, startPoint x: 246, startPoint y: 178, endPoint x: 90, endPoint y: 169, distance: 156.1
click at [90, 169] on div at bounding box center [190, 131] width 381 height 262
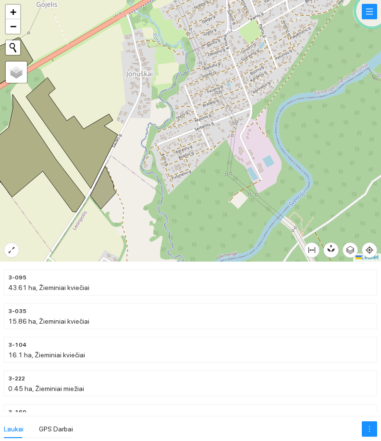
drag, startPoint x: 153, startPoint y: 175, endPoint x: 152, endPoint y: 192, distance: 17.3
click at [152, 192] on div at bounding box center [190, 131] width 381 height 262
